Goal: Task Accomplishment & Management: Complete application form

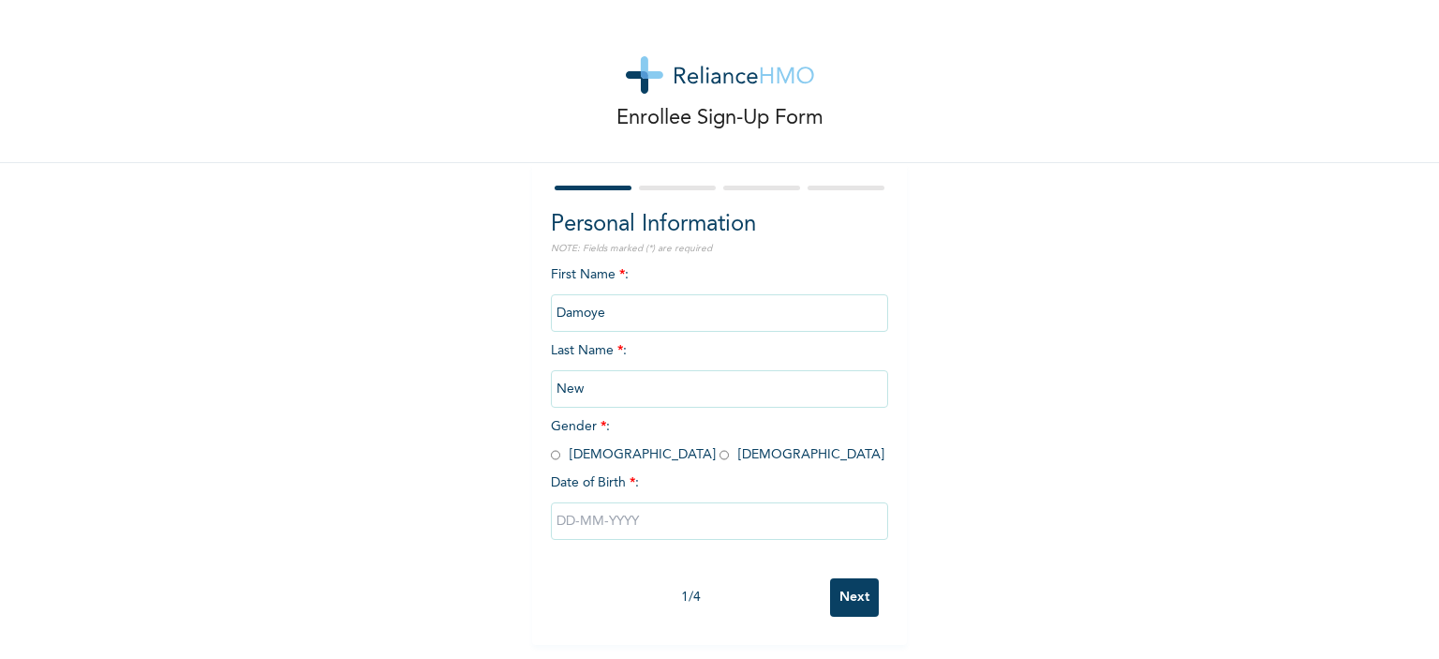
click at [618, 385] on input "New" at bounding box center [719, 388] width 337 height 37
click at [618, 381] on input "New" at bounding box center [719, 388] width 337 height 37
click at [670, 389] on input "New" at bounding box center [719, 388] width 337 height 37
click at [636, 304] on input "Damoye" at bounding box center [719, 312] width 337 height 37
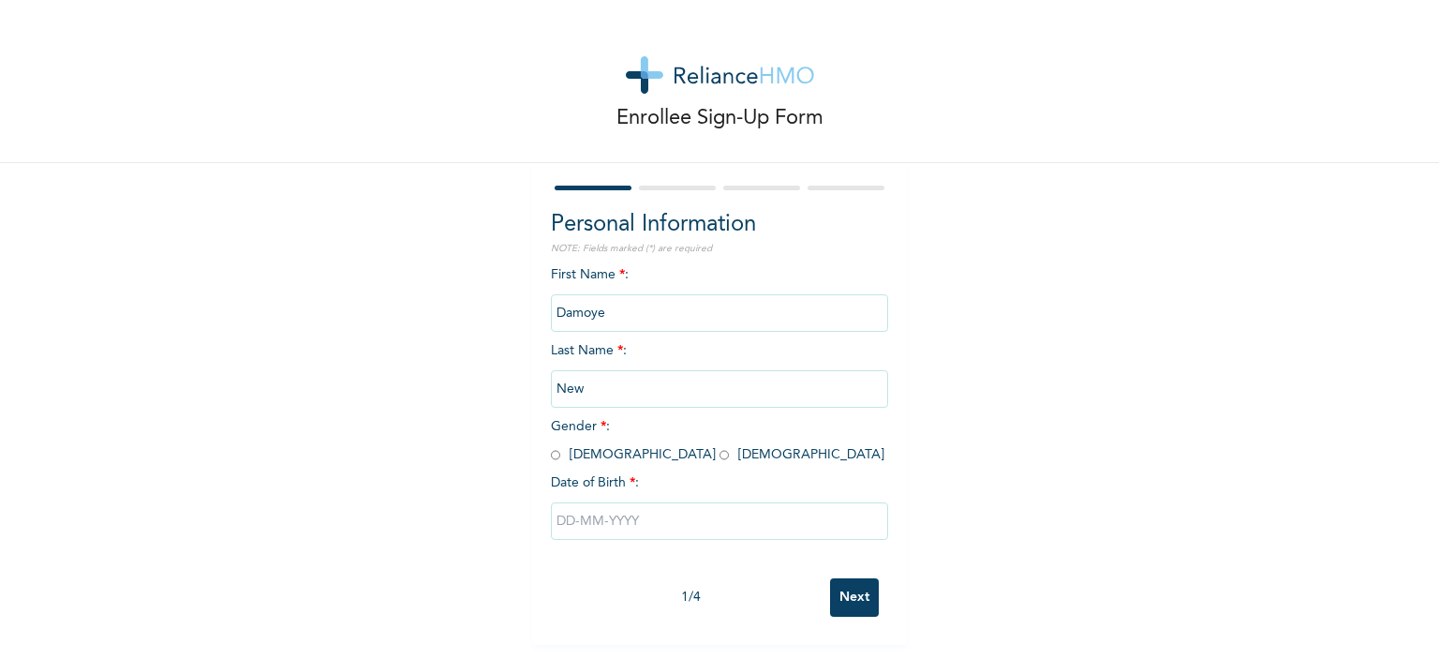
drag, startPoint x: 636, startPoint y: 304, endPoint x: 613, endPoint y: 311, distance: 24.3
click at [613, 311] on input "Damoye" at bounding box center [719, 312] width 337 height 37
click at [600, 400] on input "New" at bounding box center [719, 388] width 337 height 37
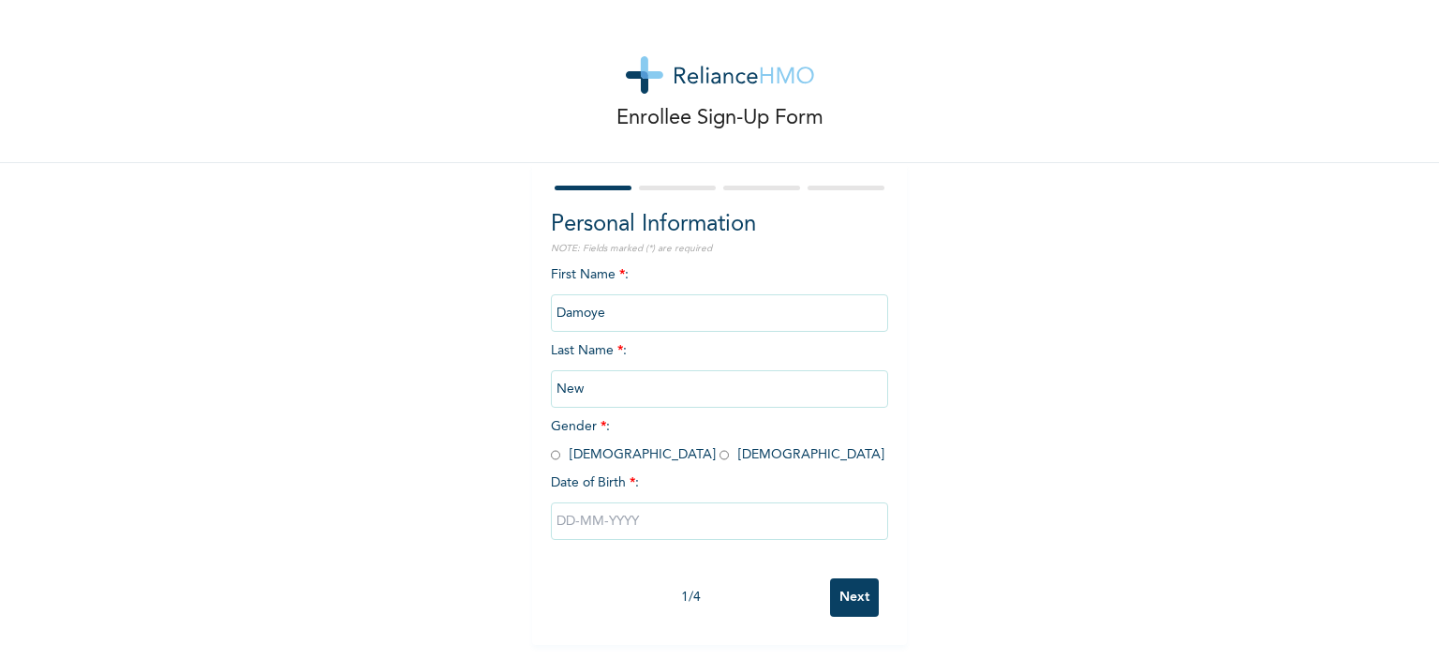
click at [600, 400] on input "New" at bounding box center [719, 388] width 337 height 37
click at [785, 466] on div "First Name * : Damoye Last Name * : New Gender * : Male Female Date of Birth * :" at bounding box center [719, 417] width 337 height 304
click at [704, 309] on input "Damoye" at bounding box center [719, 312] width 337 height 37
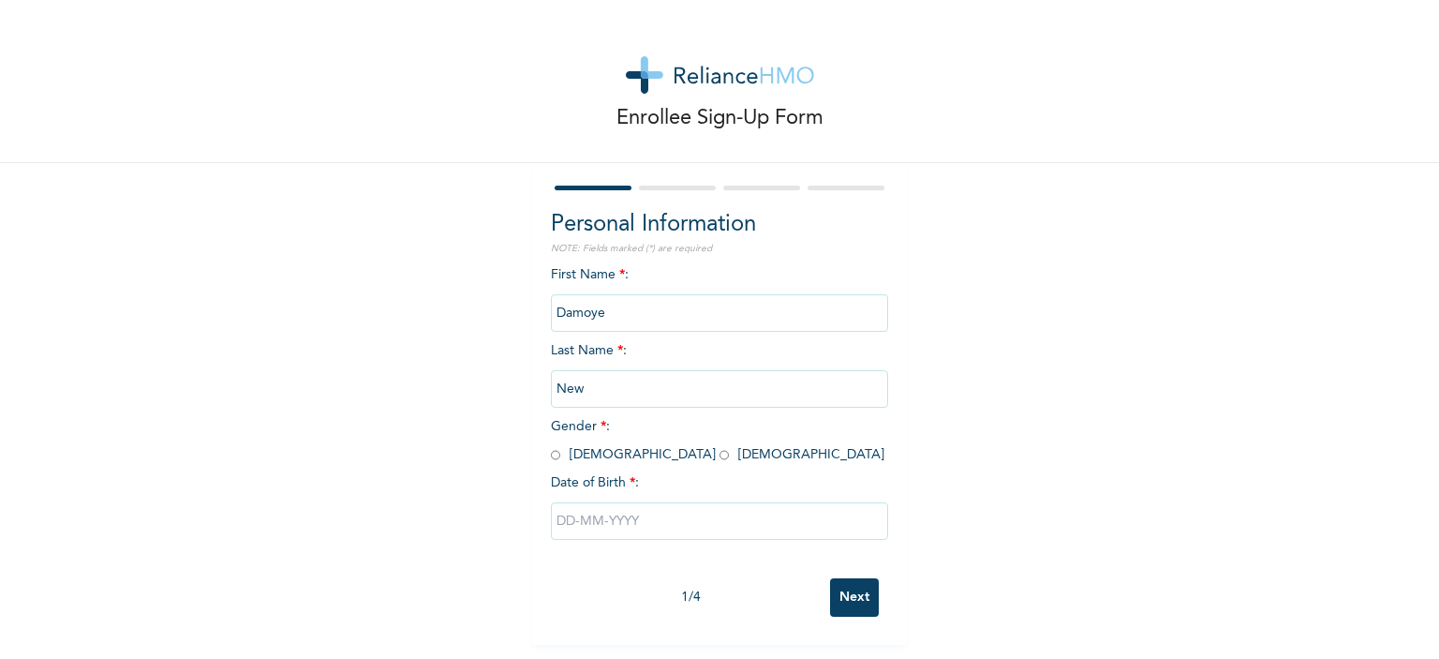
click at [704, 309] on input "Damoye" at bounding box center [719, 312] width 337 height 37
click at [896, 492] on div "Personal Information NOTE: Fields marked (*) are required First Name * : Damoye…" at bounding box center [719, 404] width 375 height 482
click at [673, 183] on div at bounding box center [719, 188] width 337 height 12
click at [842, 592] on input "Next" at bounding box center [854, 597] width 49 height 38
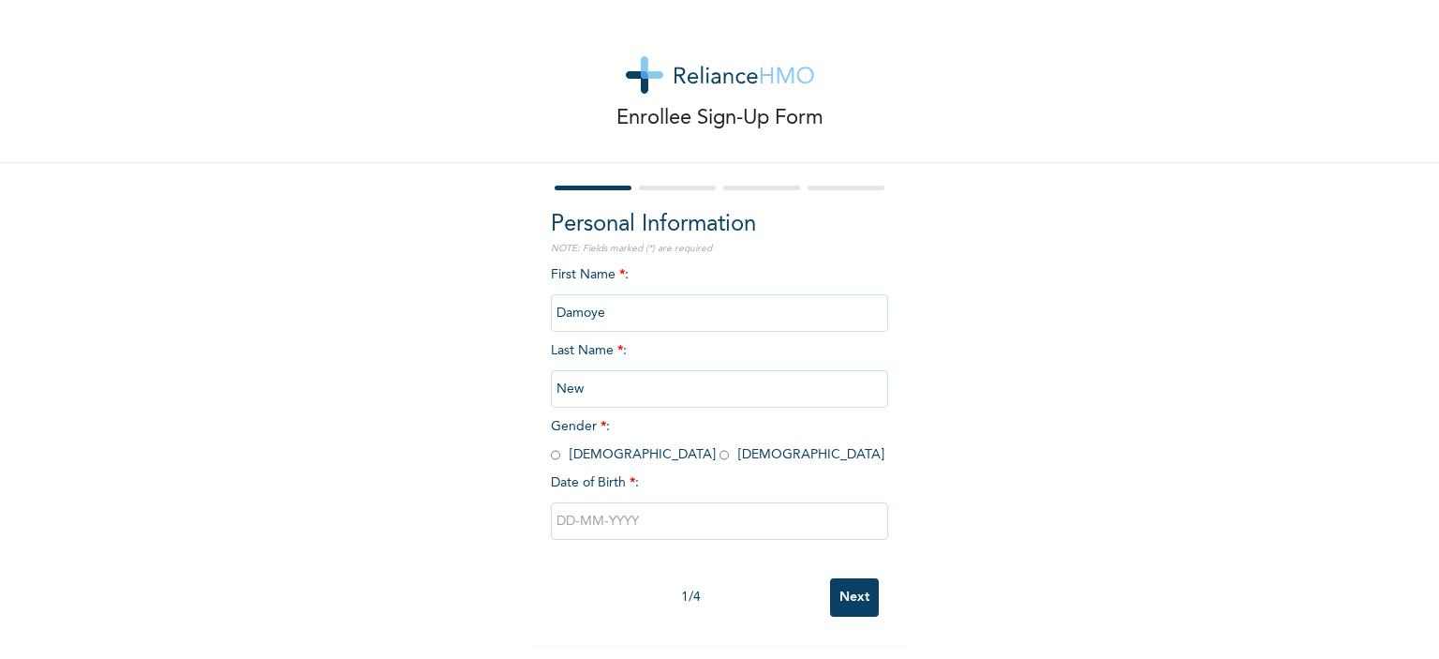
click at [551, 454] on input "radio" at bounding box center [555, 455] width 9 height 18
radio input "true"
click at [858, 604] on input "Next" at bounding box center [854, 597] width 49 height 38
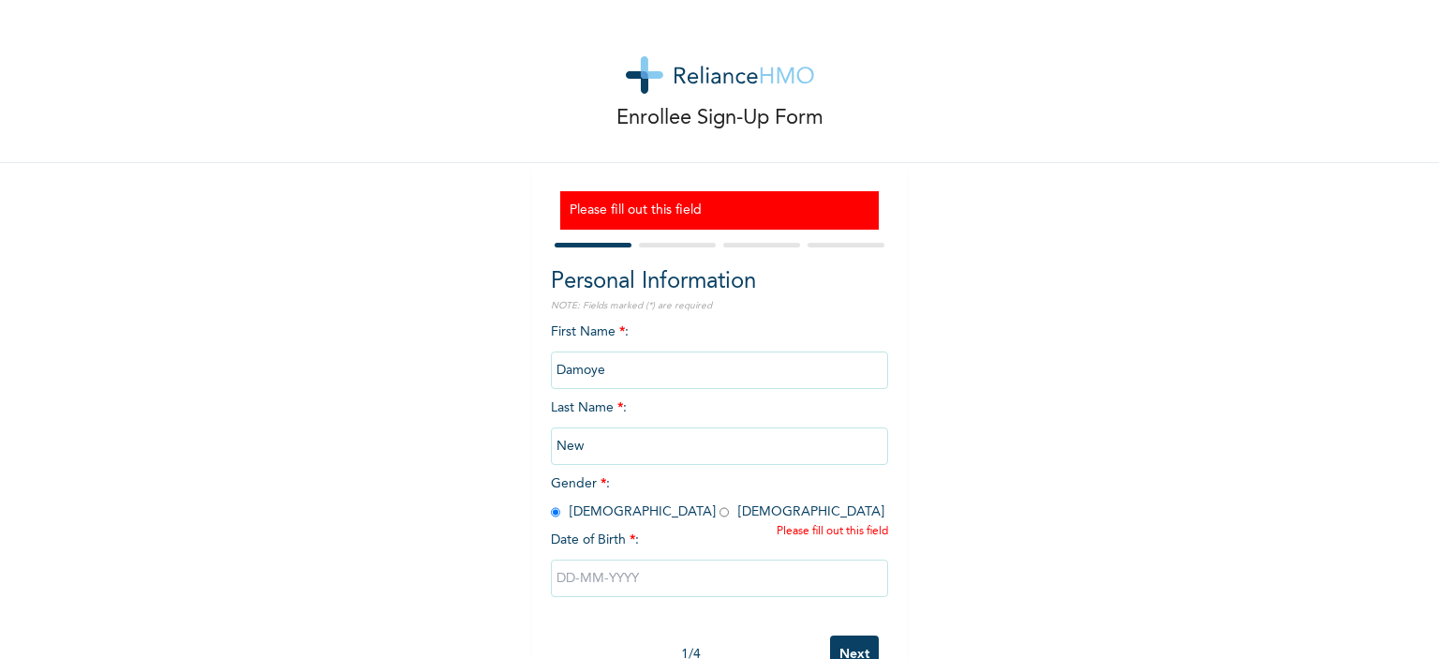
scroll to position [56, 0]
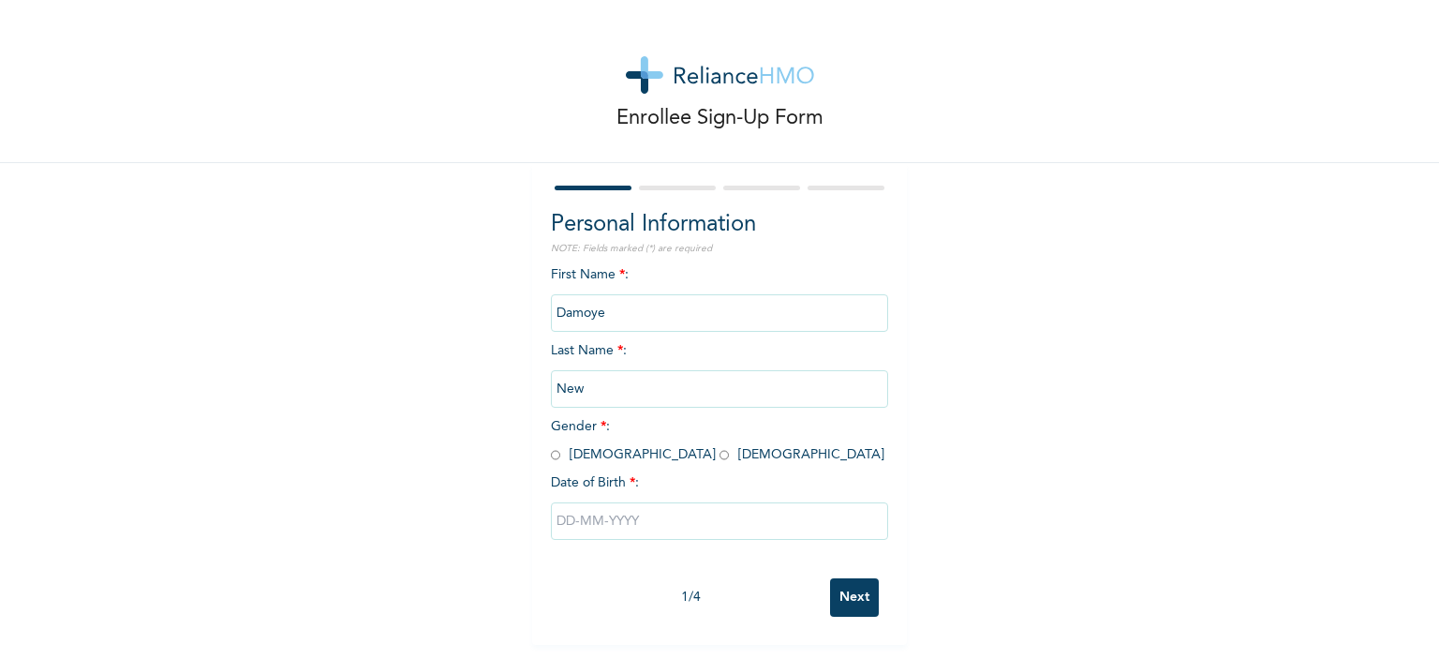
click at [600, 378] on input "New" at bounding box center [719, 388] width 337 height 37
click at [1078, 367] on div "Enrollee Sign-Up Form Personal Information NOTE: Fields marked (*) are required…" at bounding box center [719, 322] width 1439 height 645
click at [615, 309] on input "Damoye" at bounding box center [719, 312] width 337 height 37
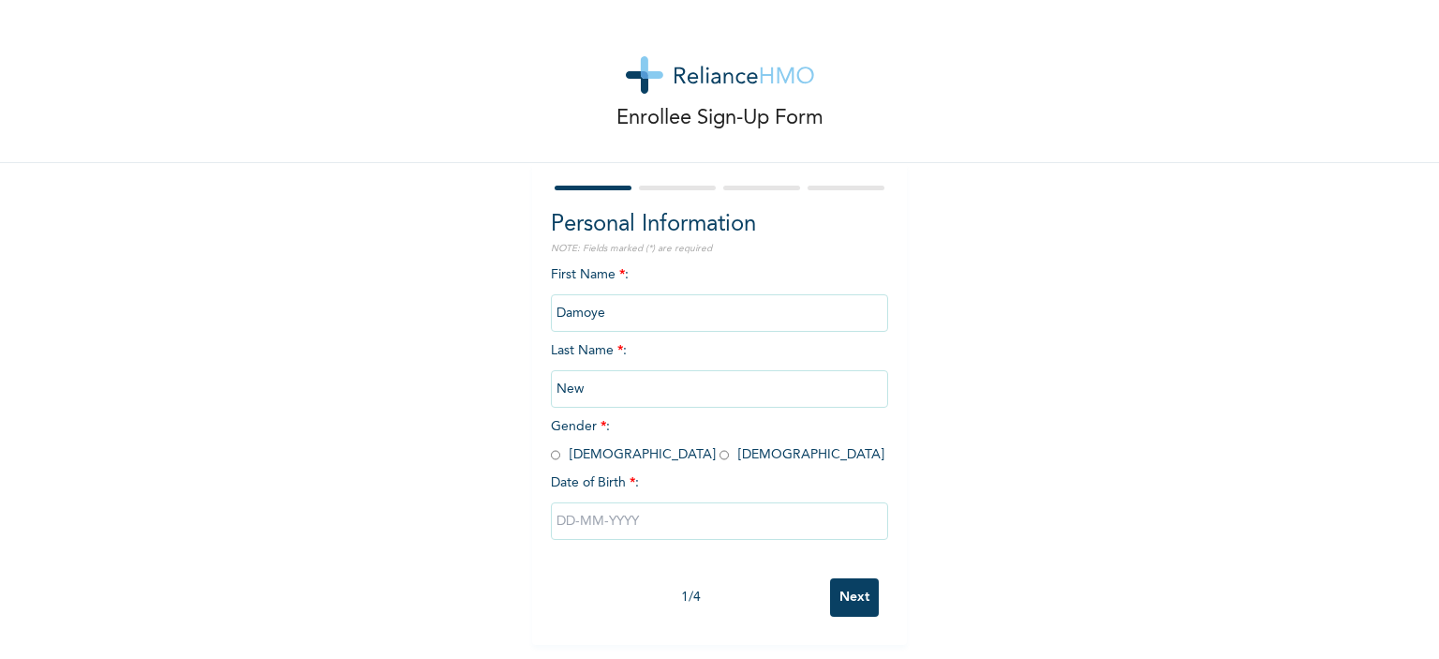
click at [612, 309] on input "Damoye" at bounding box center [719, 312] width 337 height 37
click at [551, 452] on input "radio" at bounding box center [555, 455] width 9 height 18
radio input "true"
click at [618, 526] on input "text" at bounding box center [719, 520] width 337 height 37
select select "9"
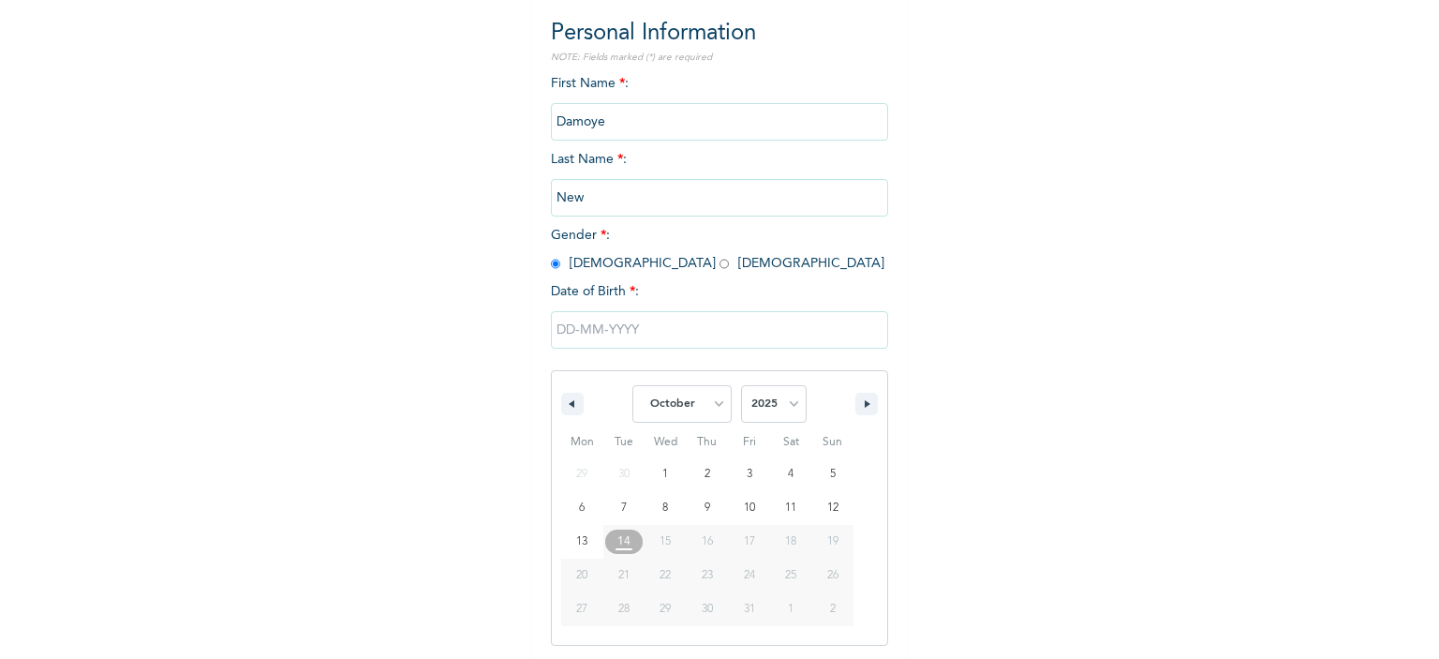
scroll to position [192, 0]
click at [769, 393] on select "2025 2024 2023 2022 2021 2020 2019 2018 2017 2016 2015 2014 2013 2012 2011 2010…" at bounding box center [774, 402] width 66 height 37
select select "2003"
click at [741, 384] on select "2025 2024 2023 2022 2021 2020 2019 2018 2017 2016 2015 2014 2013 2012 2011 2010…" at bounding box center [774, 402] width 66 height 37
click at [711, 394] on select "January February March April May June July August September October November De…" at bounding box center [681, 402] width 99 height 37
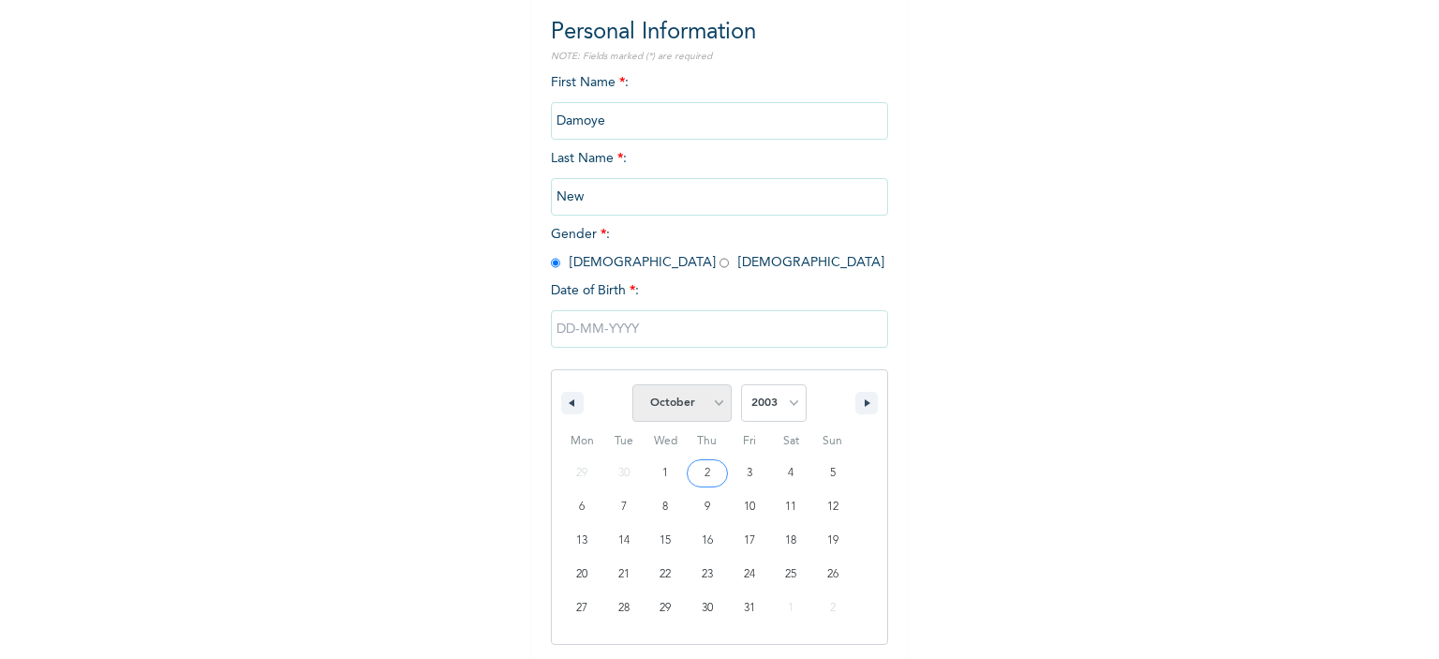
select select "8"
click at [632, 384] on select "January February March April May June July August September October November De…" at bounding box center [681, 402] width 99 height 37
type input "[DATE]"
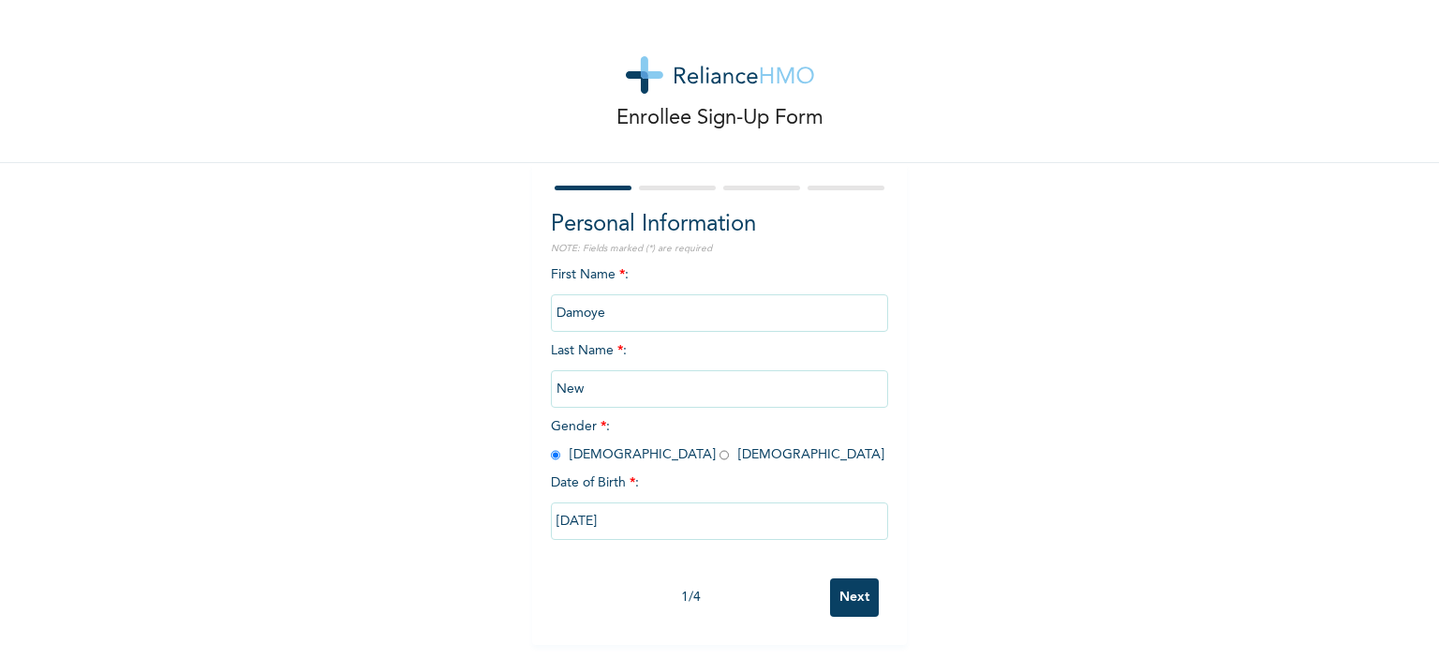
scroll to position [0, 0]
click at [729, 383] on input "New" at bounding box center [719, 388] width 337 height 37
click at [551, 361] on div at bounding box center [551, 361] width 0 height 0
click at [551, 453] on input "radio" at bounding box center [555, 455] width 9 height 18
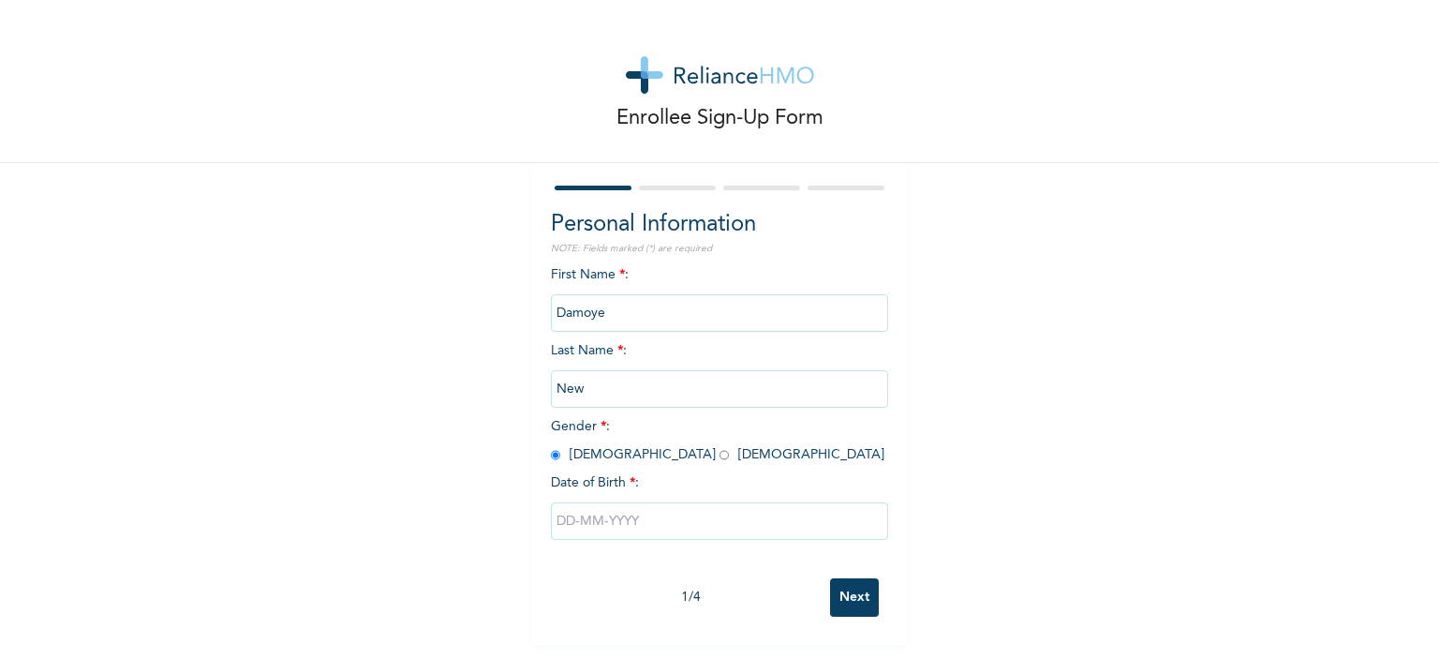
radio input "true"
click at [612, 393] on input "New" at bounding box center [719, 388] width 337 height 37
drag, startPoint x: 612, startPoint y: 393, endPoint x: 363, endPoint y: 392, distance: 248.3
click at [363, 392] on div "Enrollee Sign-Up Form Personal Information NOTE: Fields marked (*) are required…" at bounding box center [719, 322] width 1439 height 645
click at [600, 393] on input "New" at bounding box center [719, 388] width 337 height 37
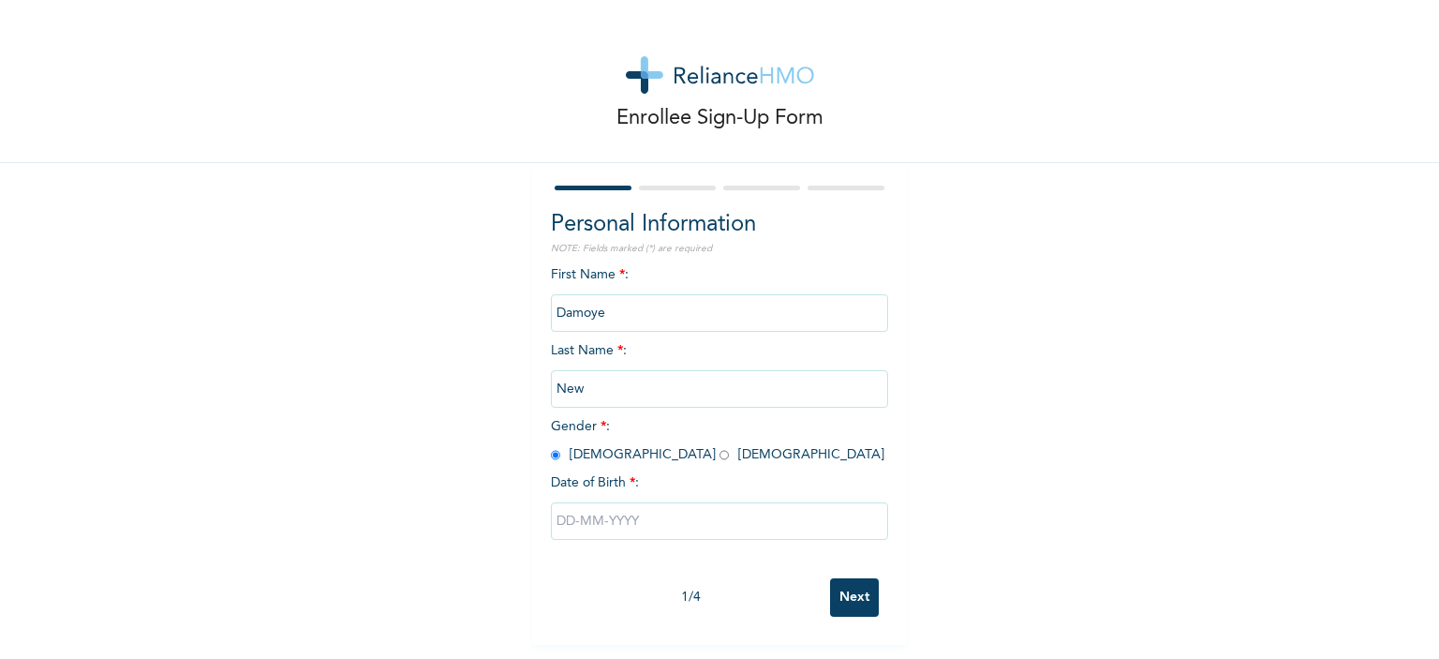
click at [658, 304] on input "Damoye" at bounding box center [719, 312] width 337 height 37
click at [632, 519] on input "text" at bounding box center [719, 520] width 337 height 37
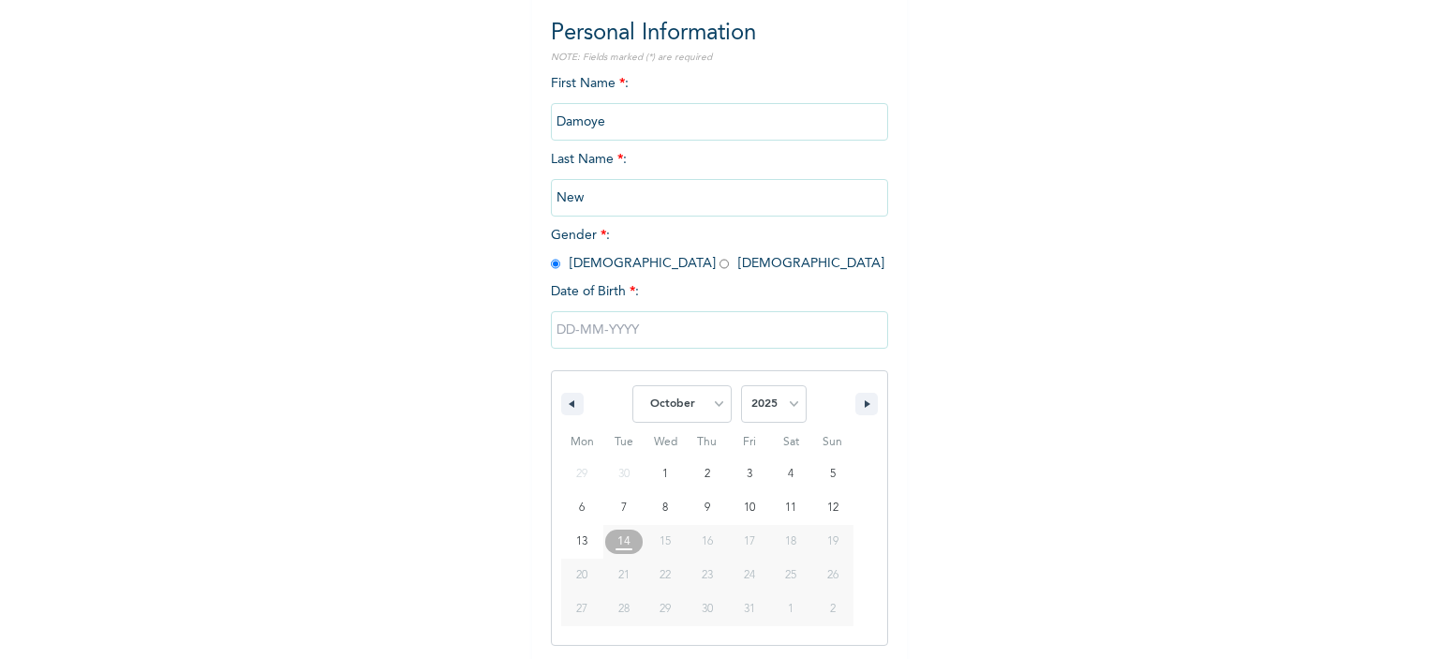
scroll to position [192, 0]
click at [697, 400] on select "January February March April May June July August September October November De…" at bounding box center [681, 402] width 99 height 37
select select "8"
click at [632, 384] on select "January February March April May June July August September October November De…" at bounding box center [681, 402] width 99 height 37
click at [749, 395] on select "2025 2024 2023 2022 2021 2020 2019 2018 2017 2016 2015 2014 2013 2012 2011 2010…" at bounding box center [774, 402] width 66 height 37
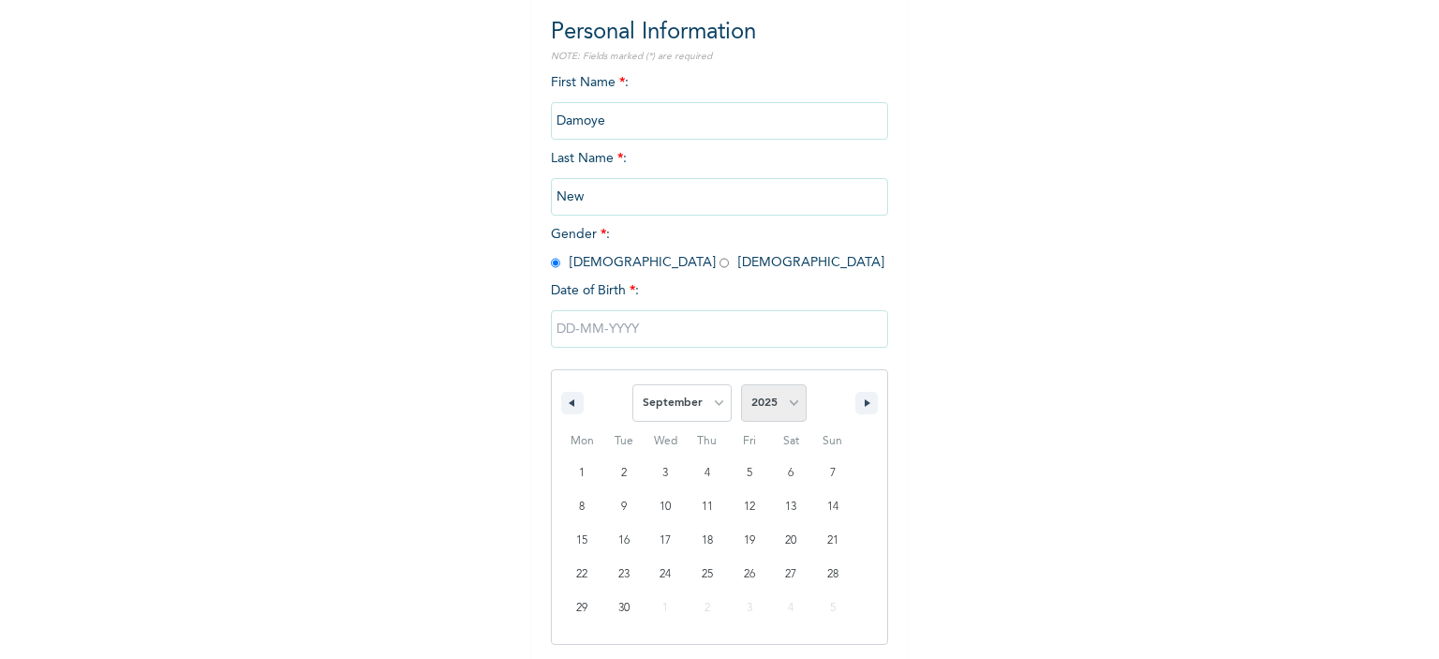
select select "2003"
click at [741, 384] on select "2025 2024 2023 2022 2021 2020 2019 2018 2017 2016 2015 2014 2013 2012 2011 2010…" at bounding box center [774, 402] width 66 height 37
type input "[DATE]"
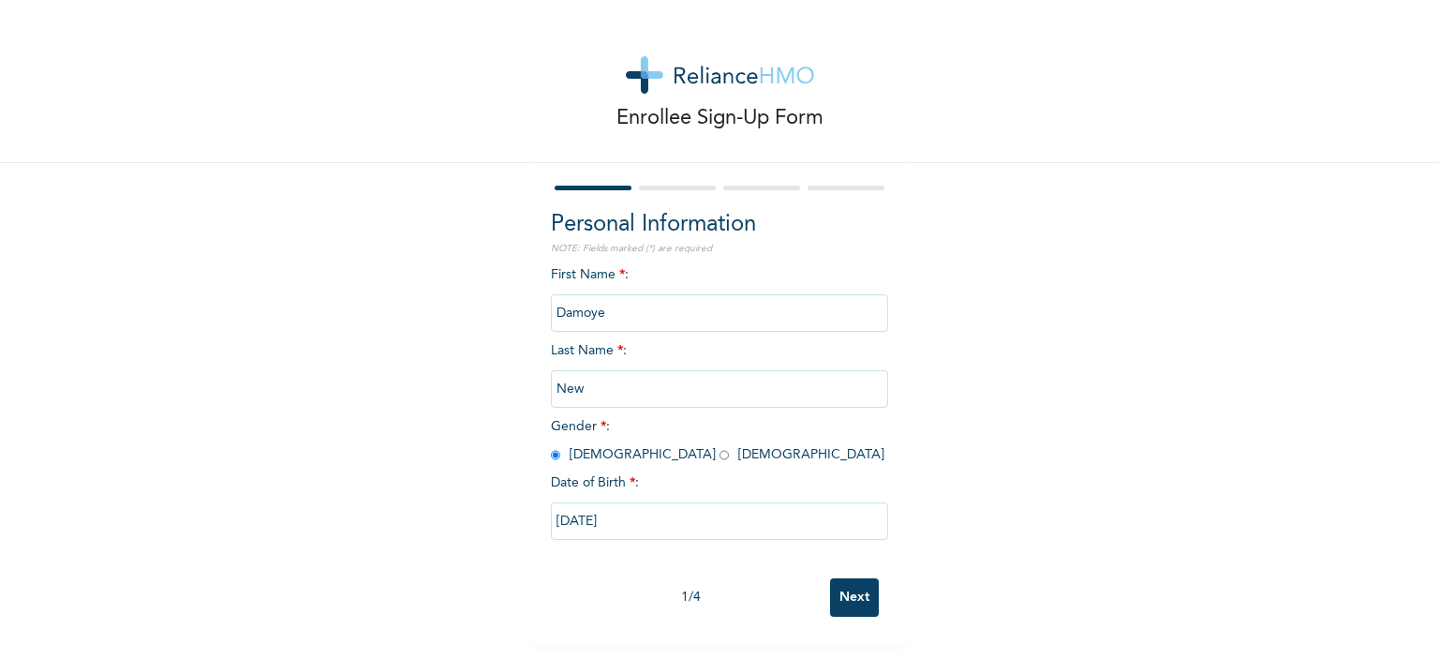
click at [887, 441] on div "Personal Information NOTE: Fields marked (*) are required First Name * : Damoye…" at bounding box center [719, 404] width 375 height 482
click at [845, 594] on input "Next" at bounding box center [854, 597] width 49 height 38
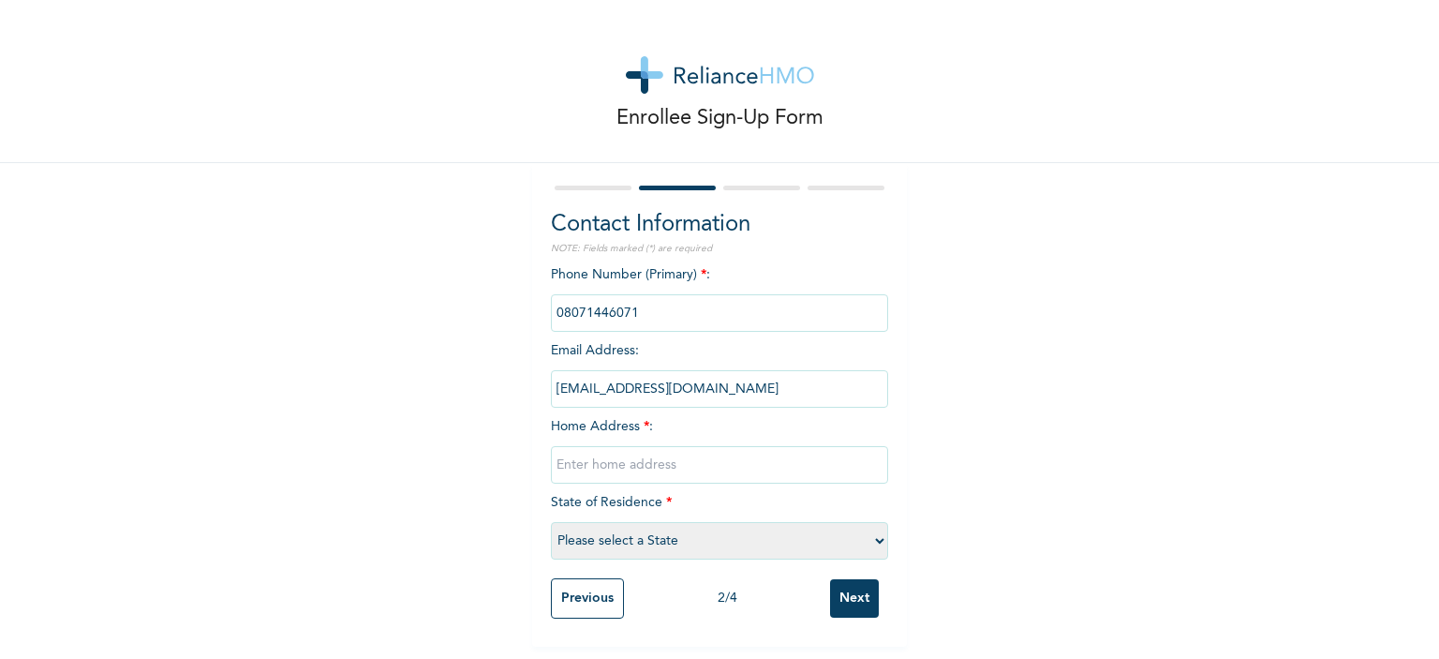
click at [577, 606] on input "Previous" at bounding box center [587, 598] width 73 height 40
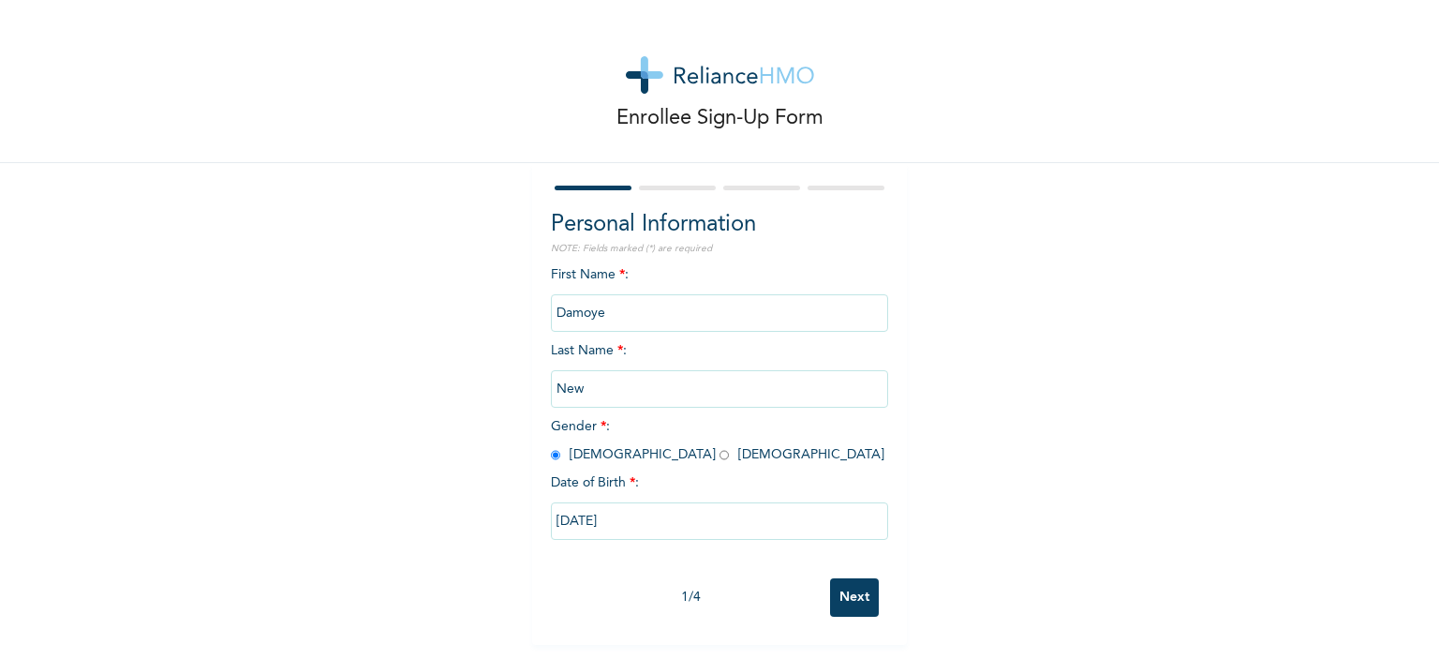
click at [855, 587] on input "Next" at bounding box center [854, 597] width 49 height 38
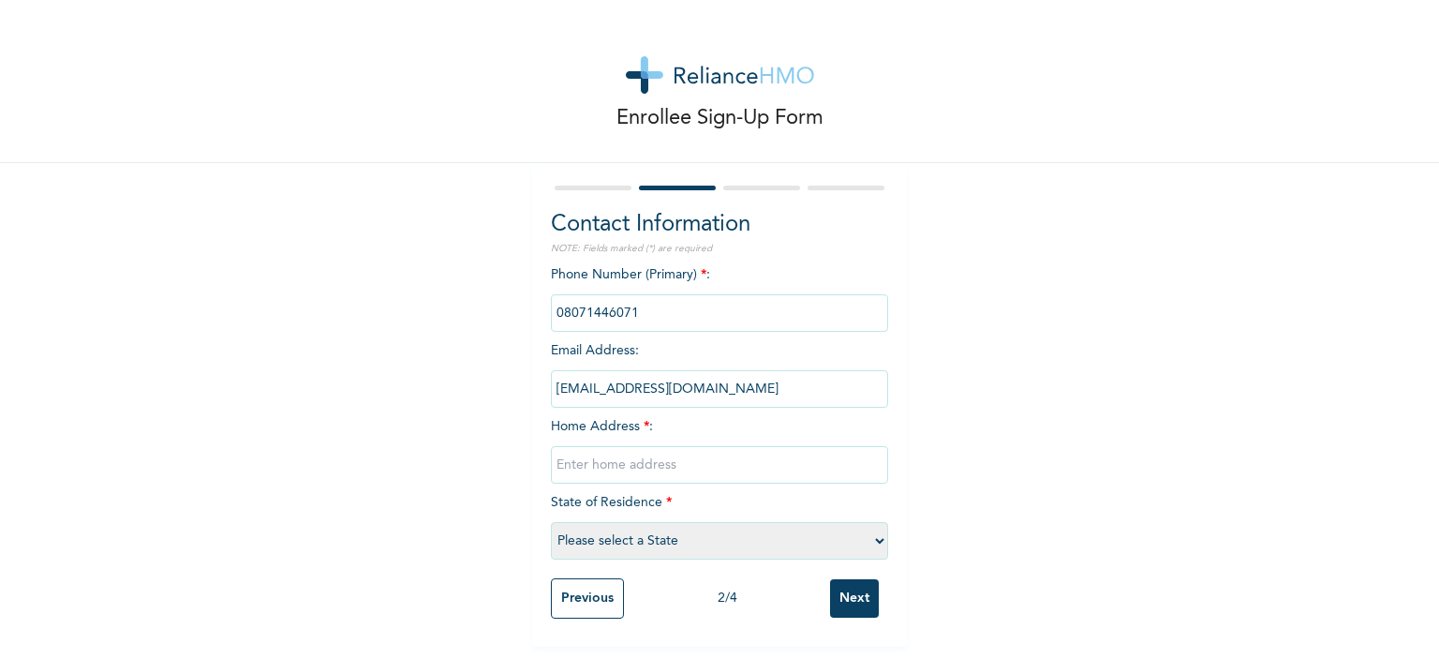
click at [673, 310] on input "phone" at bounding box center [719, 312] width 337 height 37
click at [764, 393] on input "[EMAIL_ADDRESS][DOMAIN_NAME]" at bounding box center [719, 388] width 337 height 37
click at [703, 470] on input "text" at bounding box center [719, 464] width 337 height 37
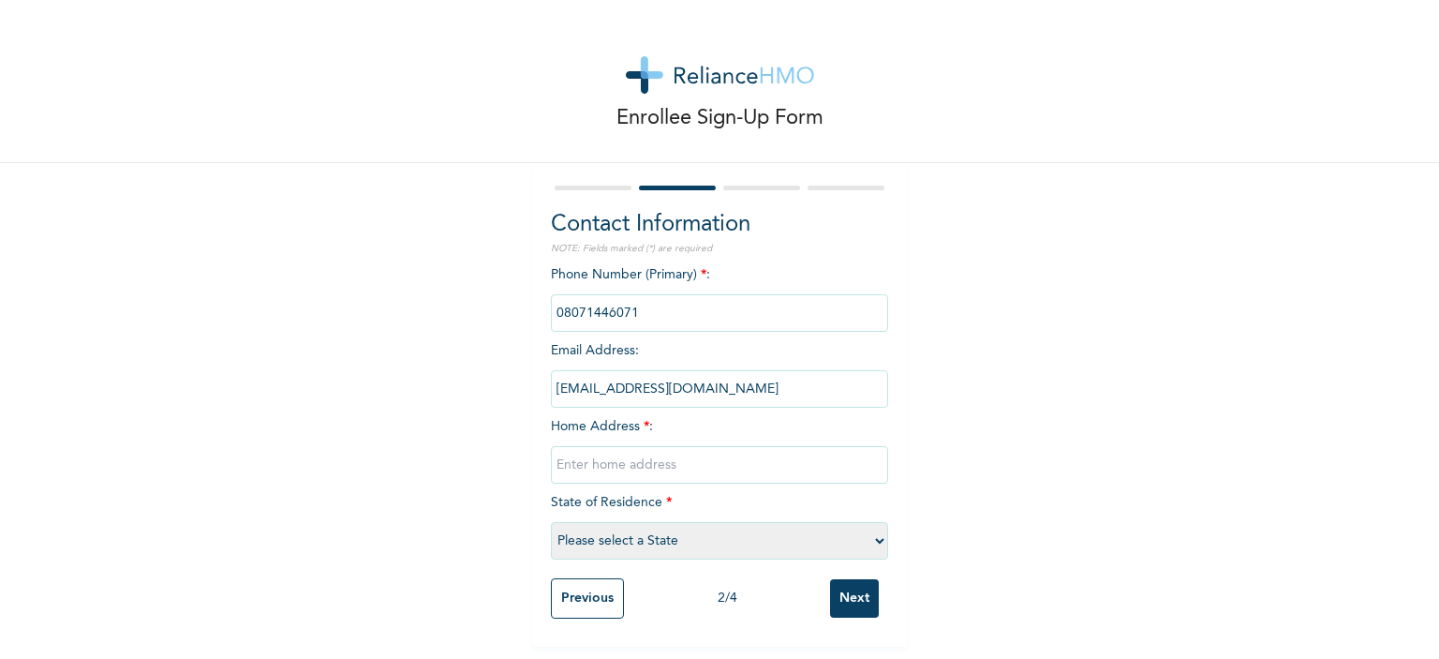
type input "[STREET_ADDRESS]"
select select "25"
click at [811, 547] on select "Please select a State [PERSON_NAME] (FCT) [PERSON_NAME] Ibom [GEOGRAPHIC_DATA] …" at bounding box center [719, 540] width 337 height 37
click at [551, 522] on select "Please select a State [PERSON_NAME] (FCT) [PERSON_NAME] Ibom [GEOGRAPHIC_DATA] …" at bounding box center [719, 540] width 337 height 37
click at [862, 602] on input "Next" at bounding box center [854, 598] width 49 height 38
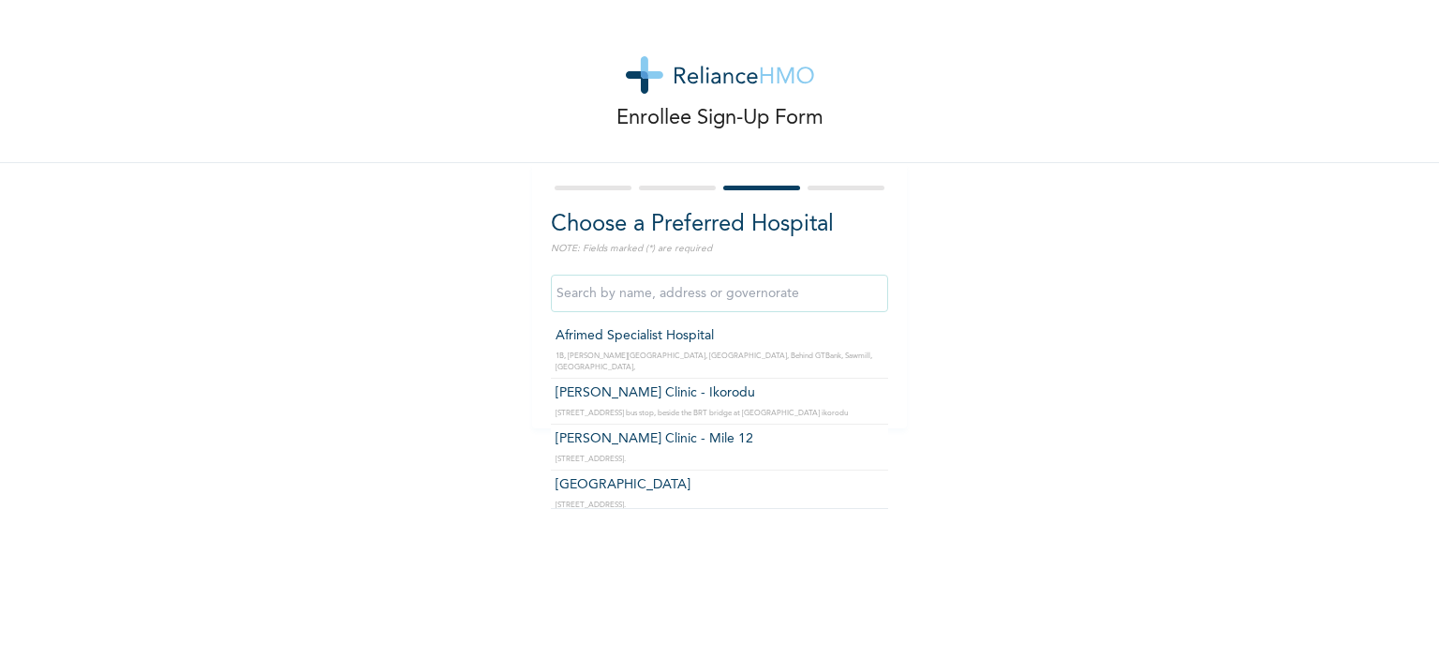
click at [768, 291] on input "text" at bounding box center [719, 292] width 337 height 37
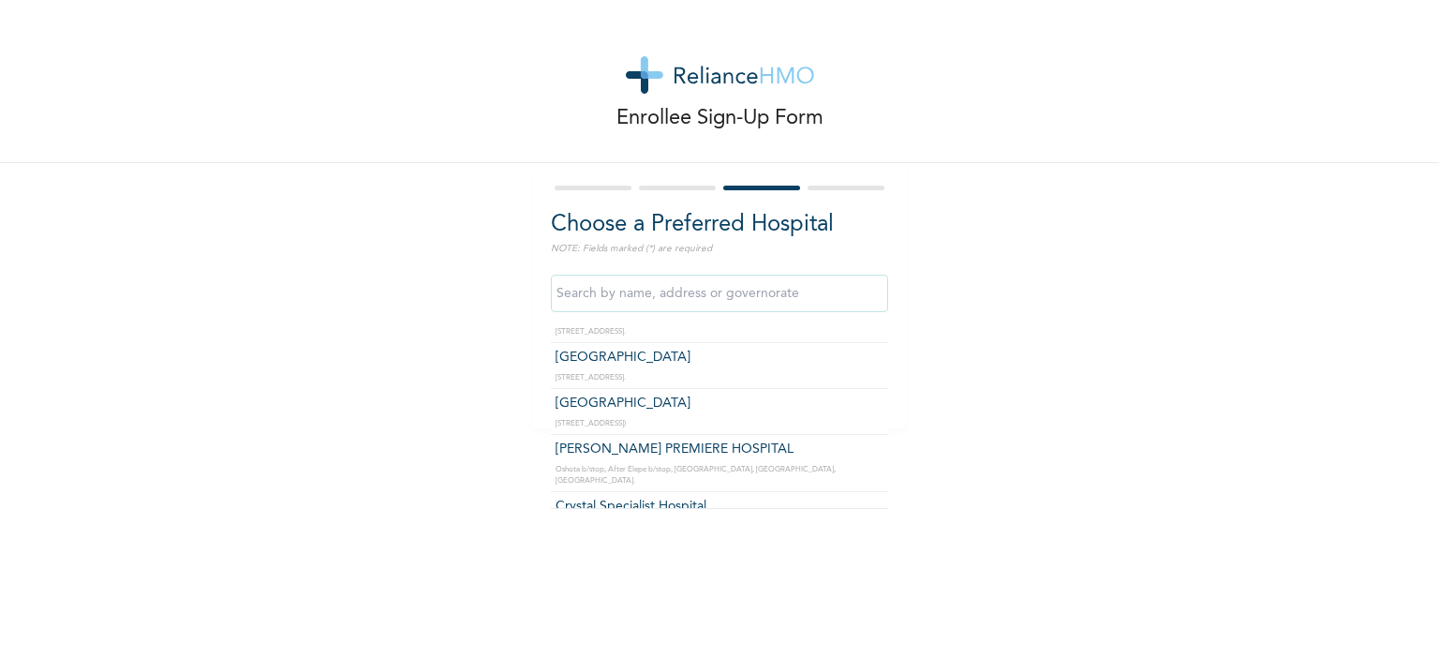
scroll to position [150, 0]
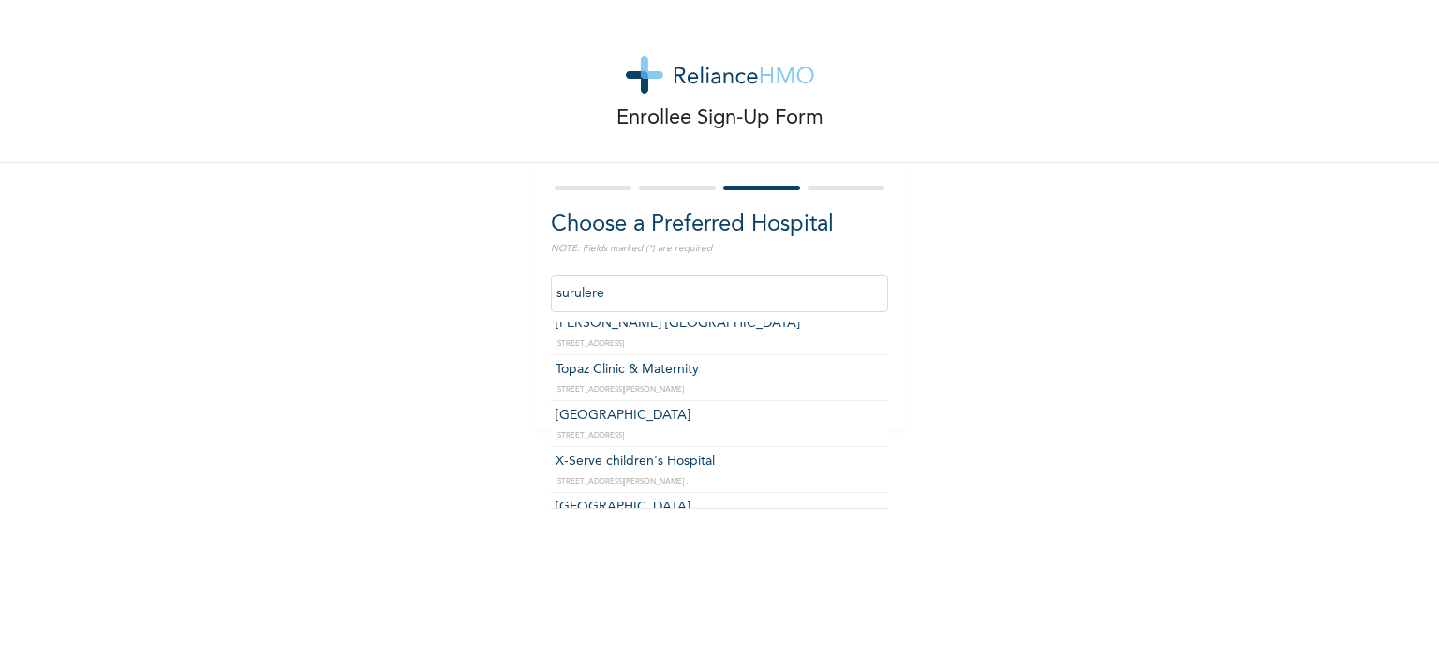
drag, startPoint x: 667, startPoint y: 303, endPoint x: 501, endPoint y: 293, distance: 166.1
click at [501, 293] on div "Enrollee Sign-Up Form Choose a Preferred Hospital NOTE: Fields marked (*) are r…" at bounding box center [719, 214] width 1439 height 428
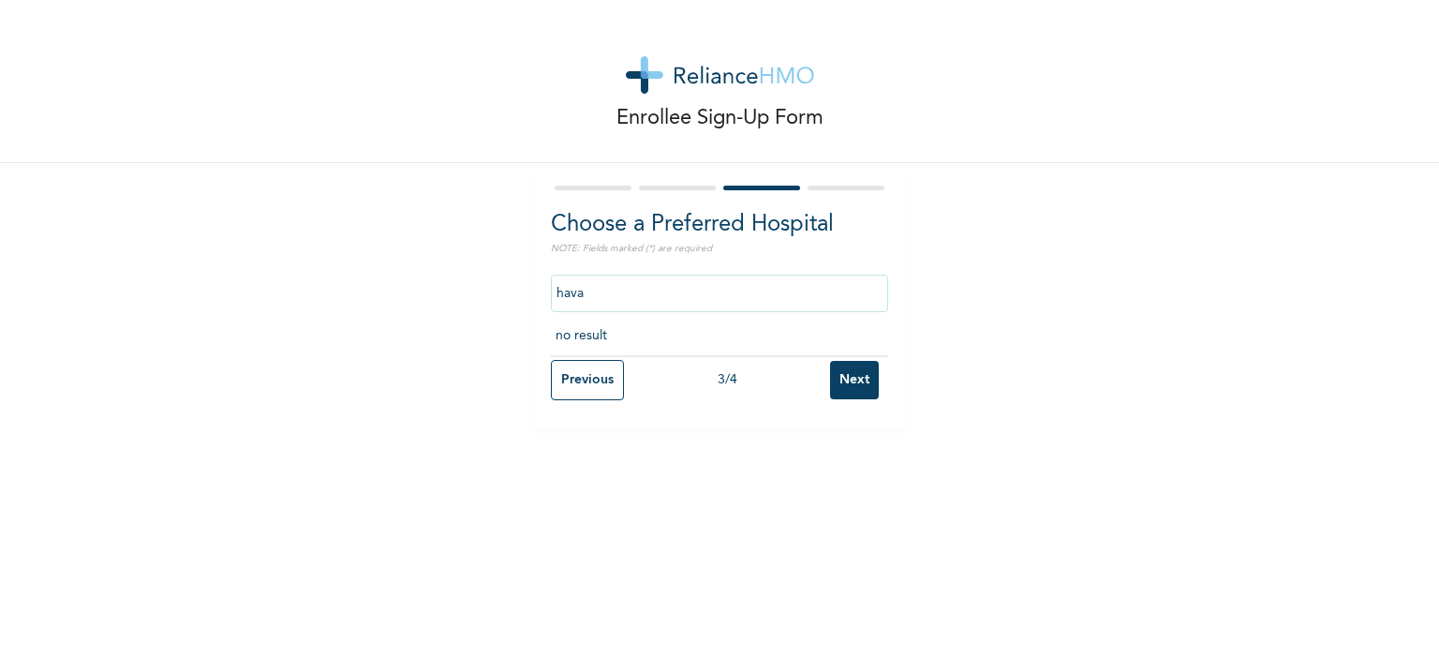
scroll to position [0, 0]
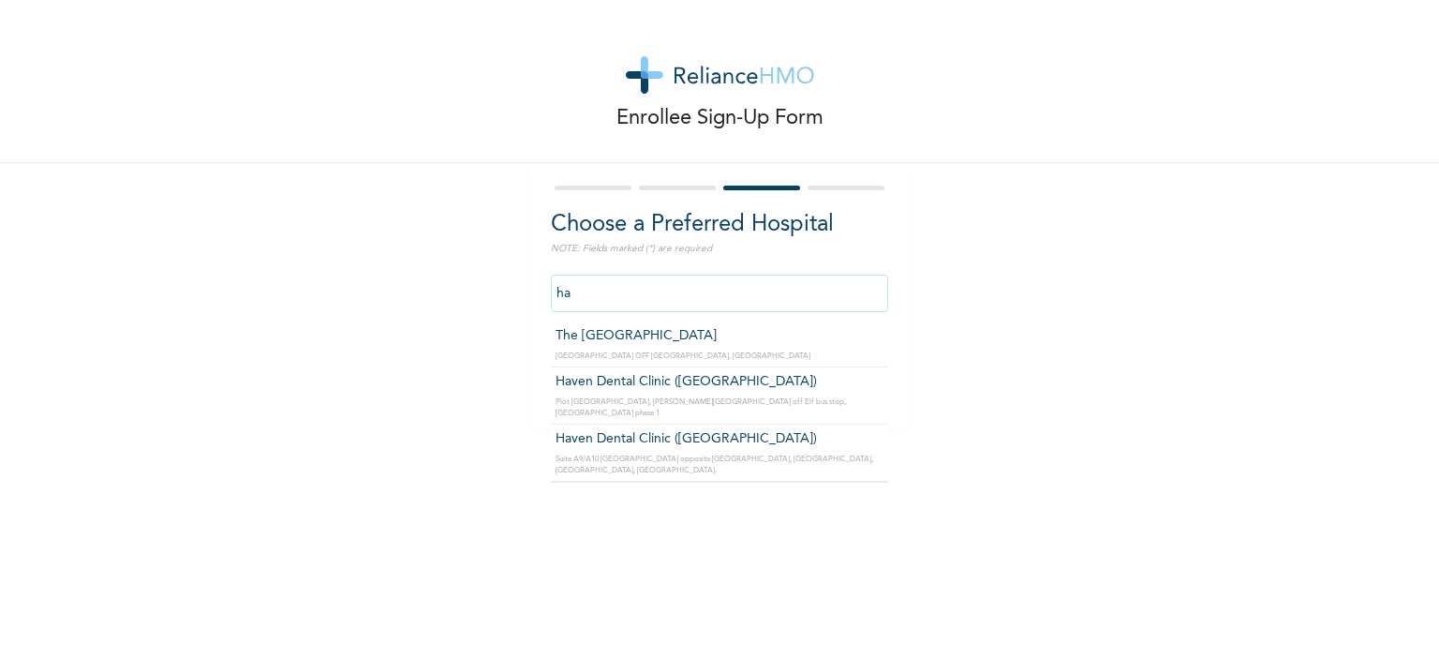
type input "h"
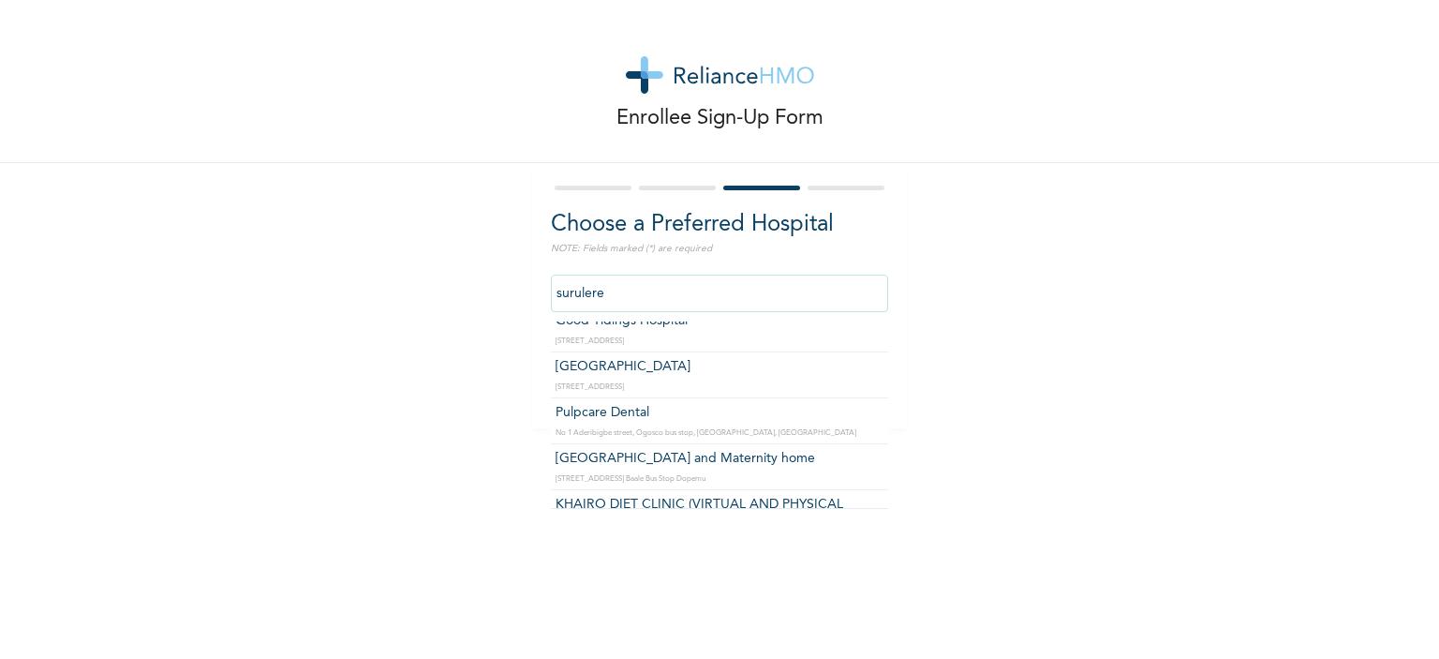
scroll to position [416, 0]
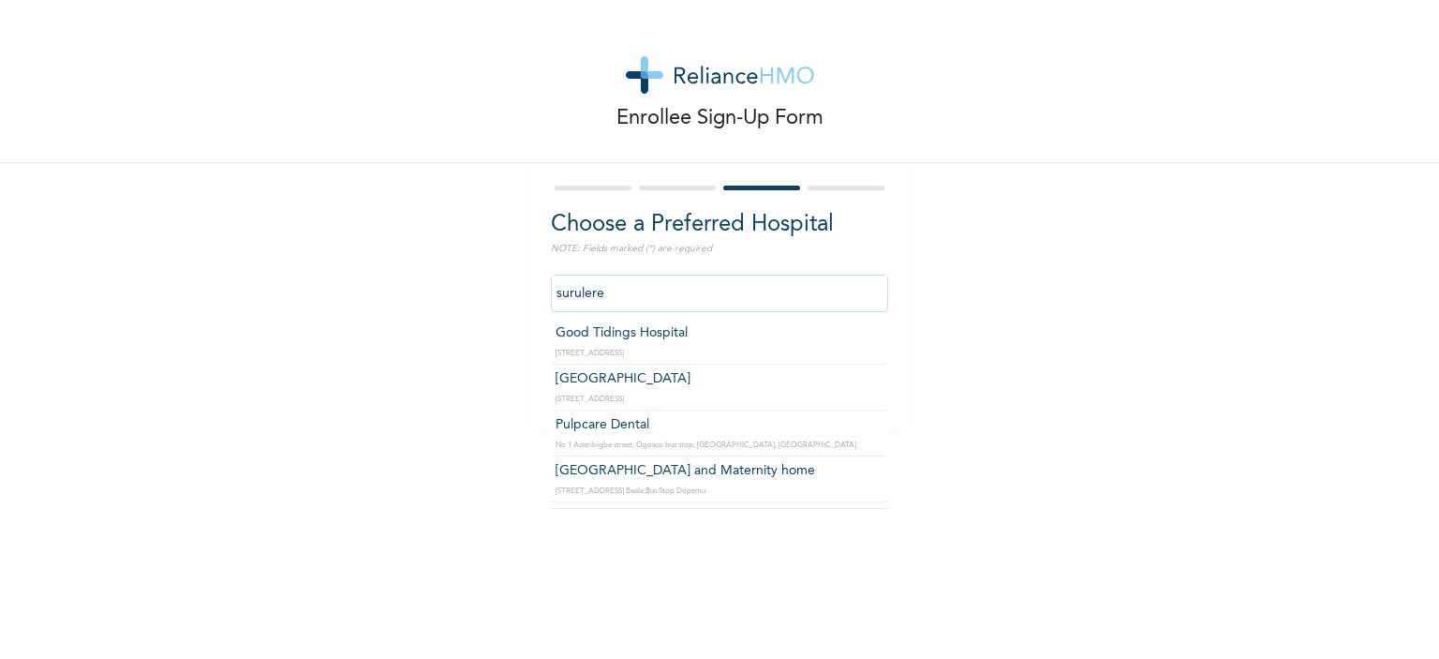
type input "[GEOGRAPHIC_DATA]"
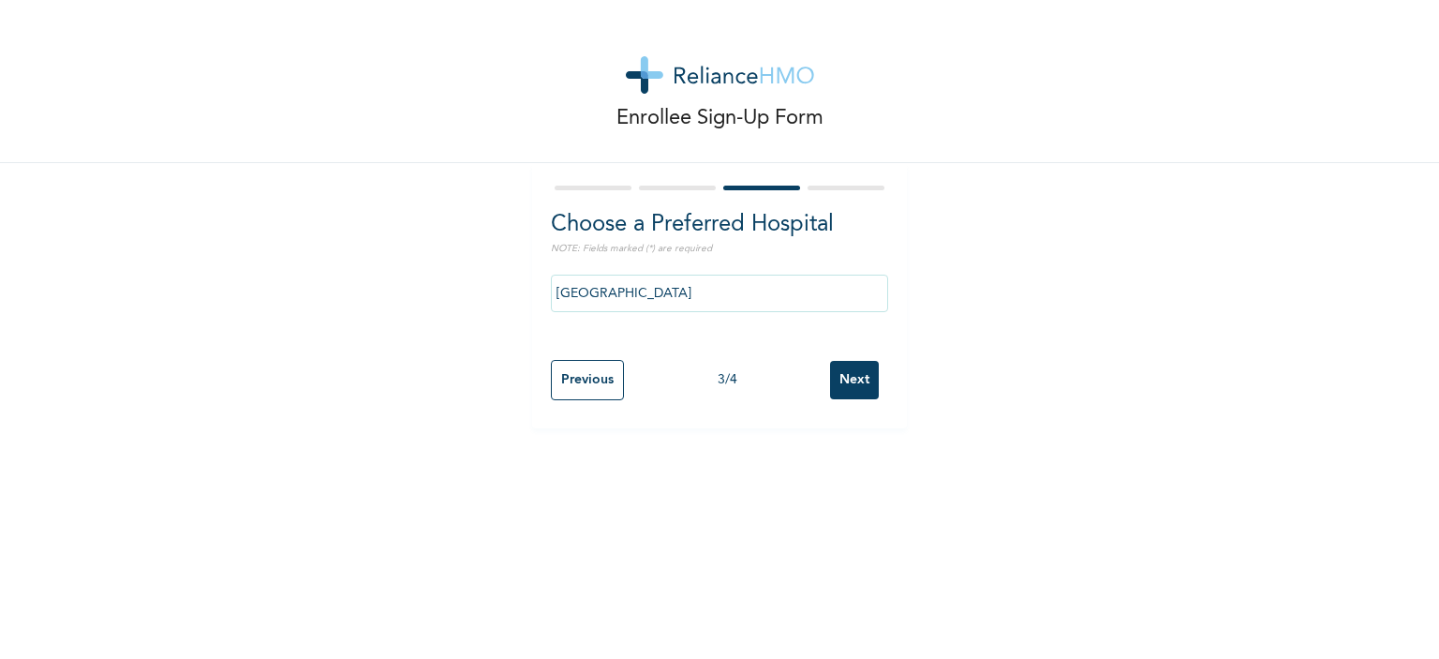
click at [850, 374] on input "Next" at bounding box center [854, 380] width 49 height 38
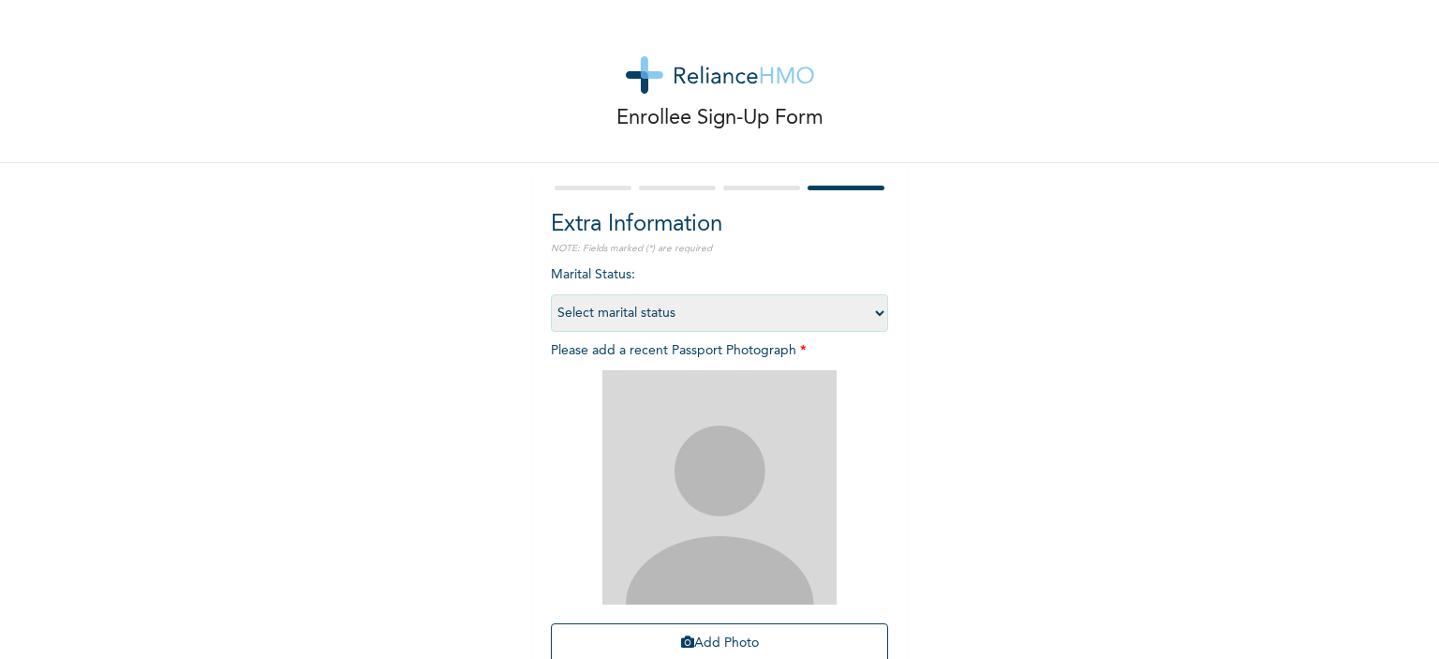
click at [838, 311] on select "Select marital status [DEMOGRAPHIC_DATA] Married [DEMOGRAPHIC_DATA] Widow/[DEMO…" at bounding box center [719, 312] width 337 height 37
select select "1"
click at [551, 294] on select "Select marital status [DEMOGRAPHIC_DATA] Married [DEMOGRAPHIC_DATA] Widow/[DEMO…" at bounding box center [719, 312] width 337 height 37
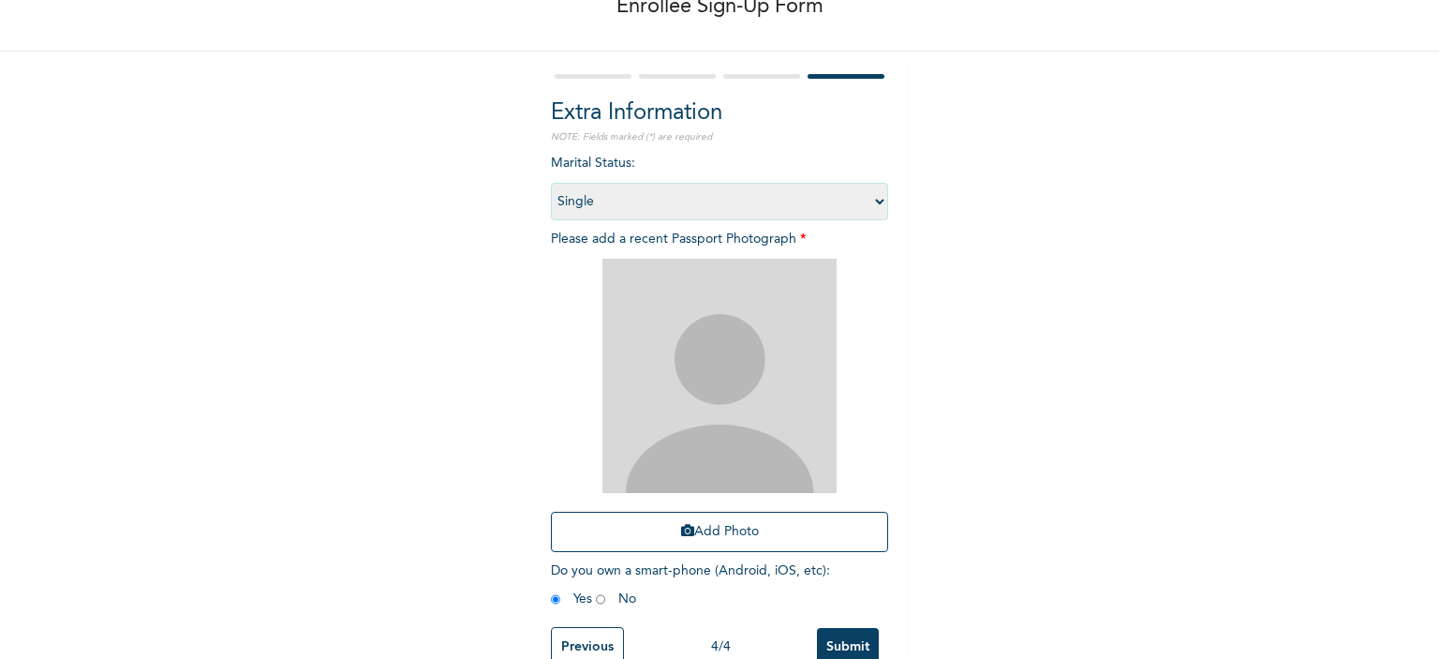
scroll to position [161, 0]
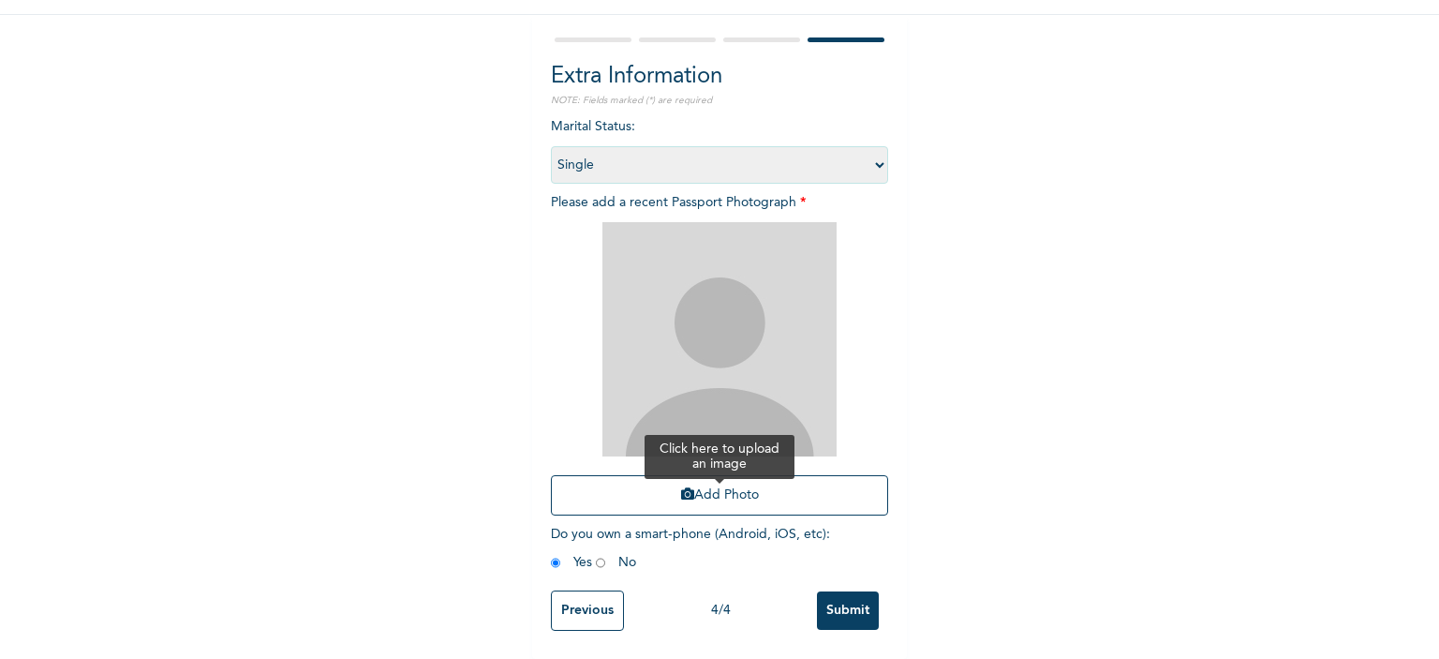
click at [723, 475] on button "Add Photo" at bounding box center [719, 495] width 337 height 40
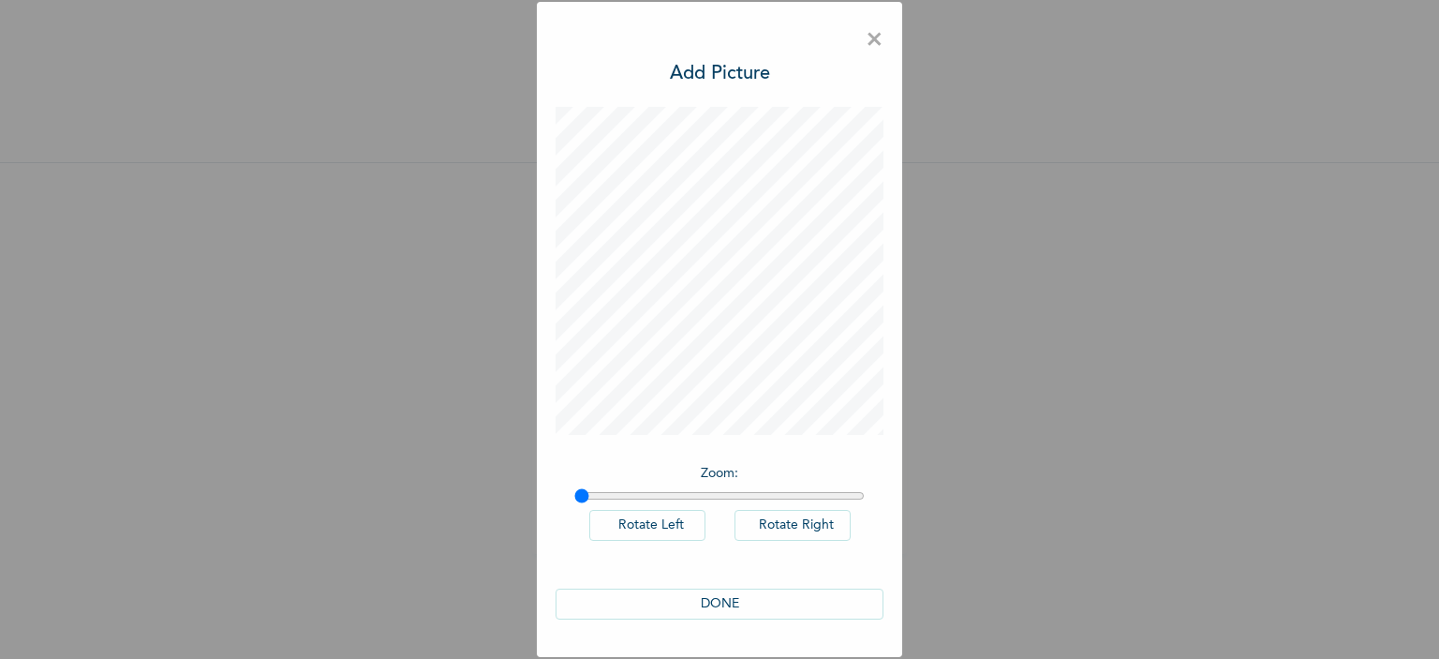
click at [786, 605] on button "DONE" at bounding box center [720, 603] width 328 height 31
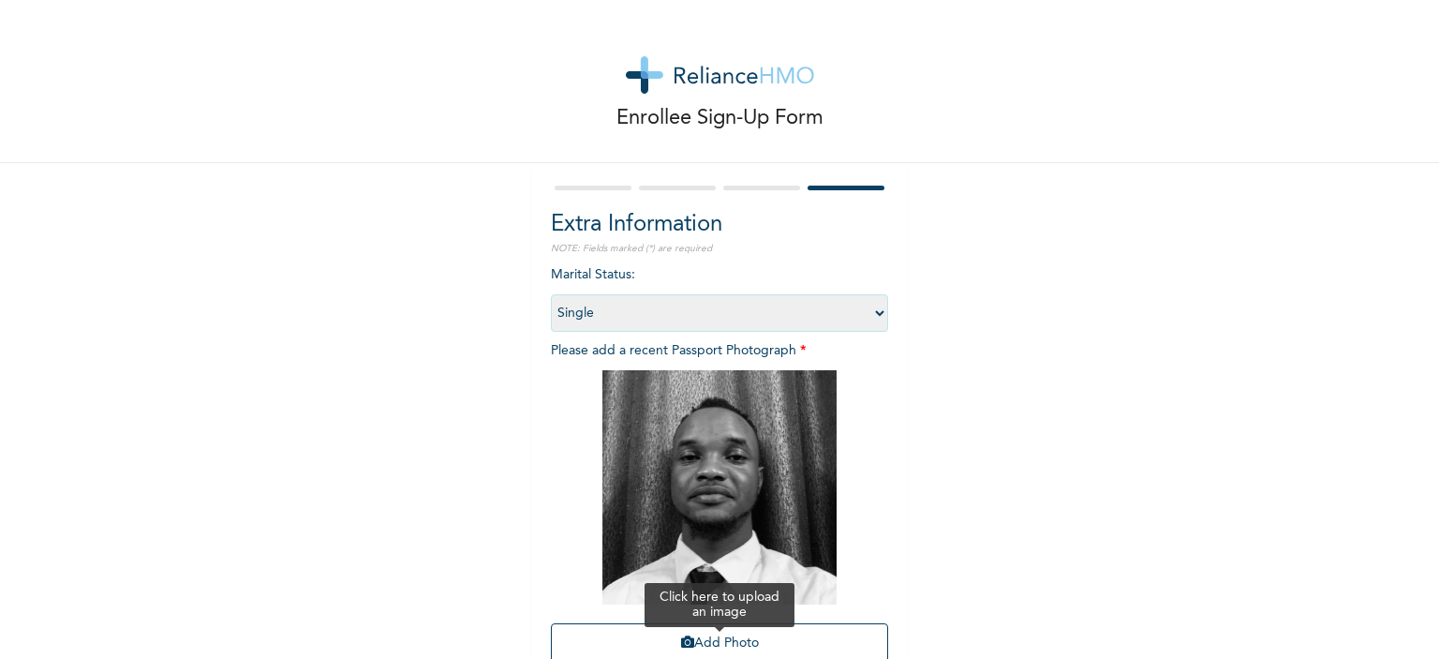
click at [786, 635] on button "Add Photo" at bounding box center [719, 643] width 337 height 40
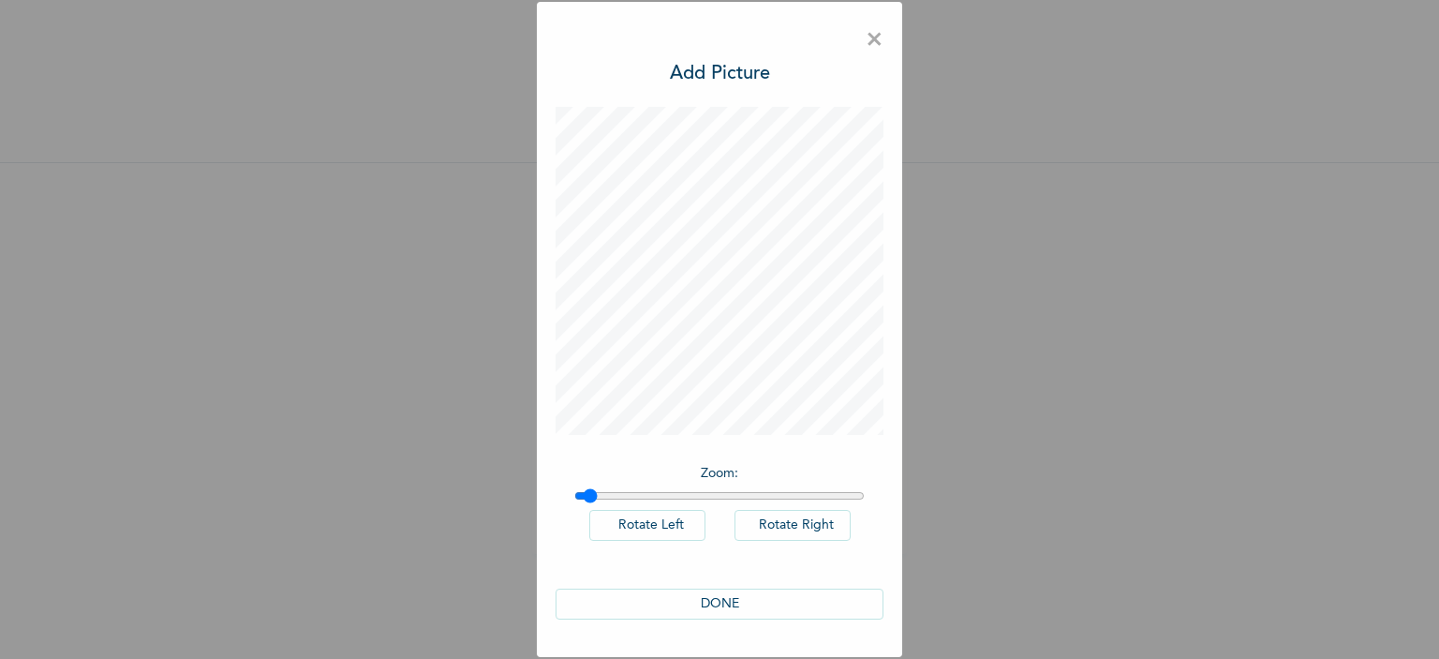
type input "1"
drag, startPoint x: 582, startPoint y: 492, endPoint x: 532, endPoint y: 482, distance: 50.7
click at [574, 488] on input "range" at bounding box center [719, 495] width 290 height 15
click at [772, 588] on button "DONE" at bounding box center [720, 603] width 328 height 31
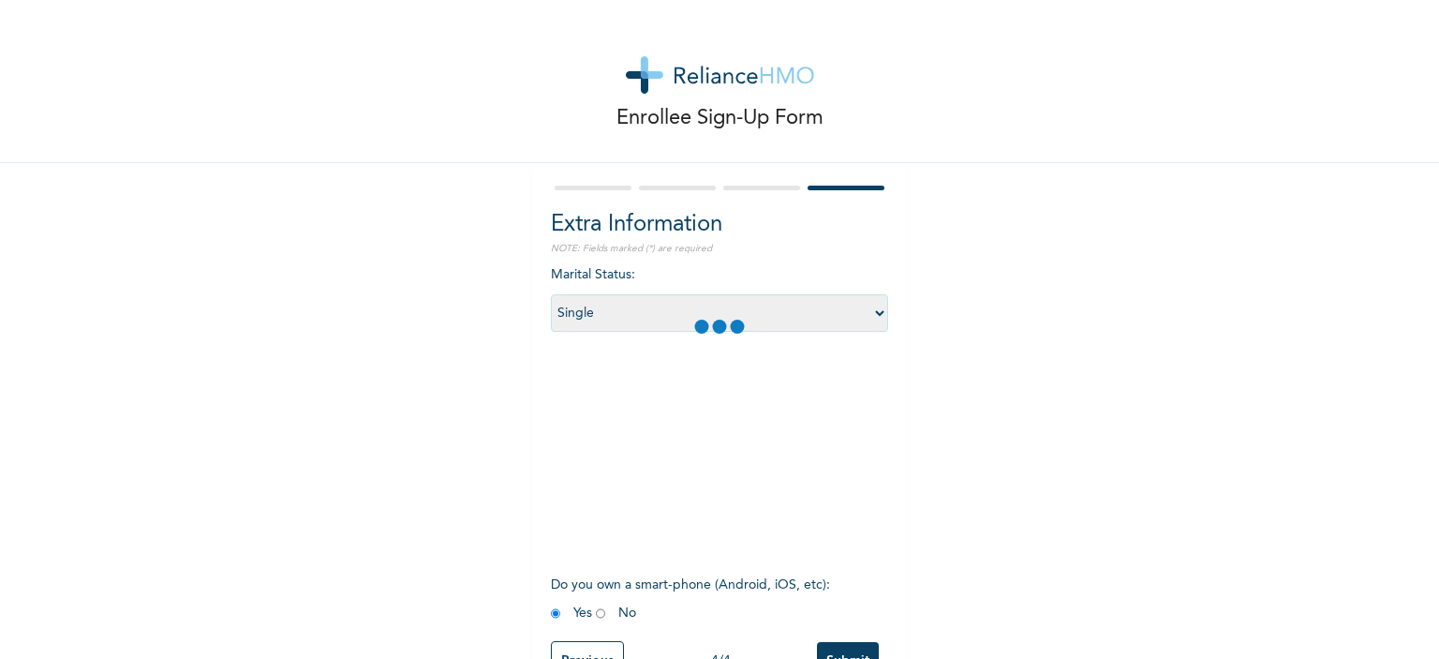
click at [776, 603] on div "Marital Status : Select marital status [DEMOGRAPHIC_DATA] Married [DEMOGRAPHIC_…" at bounding box center [719, 448] width 337 height 366
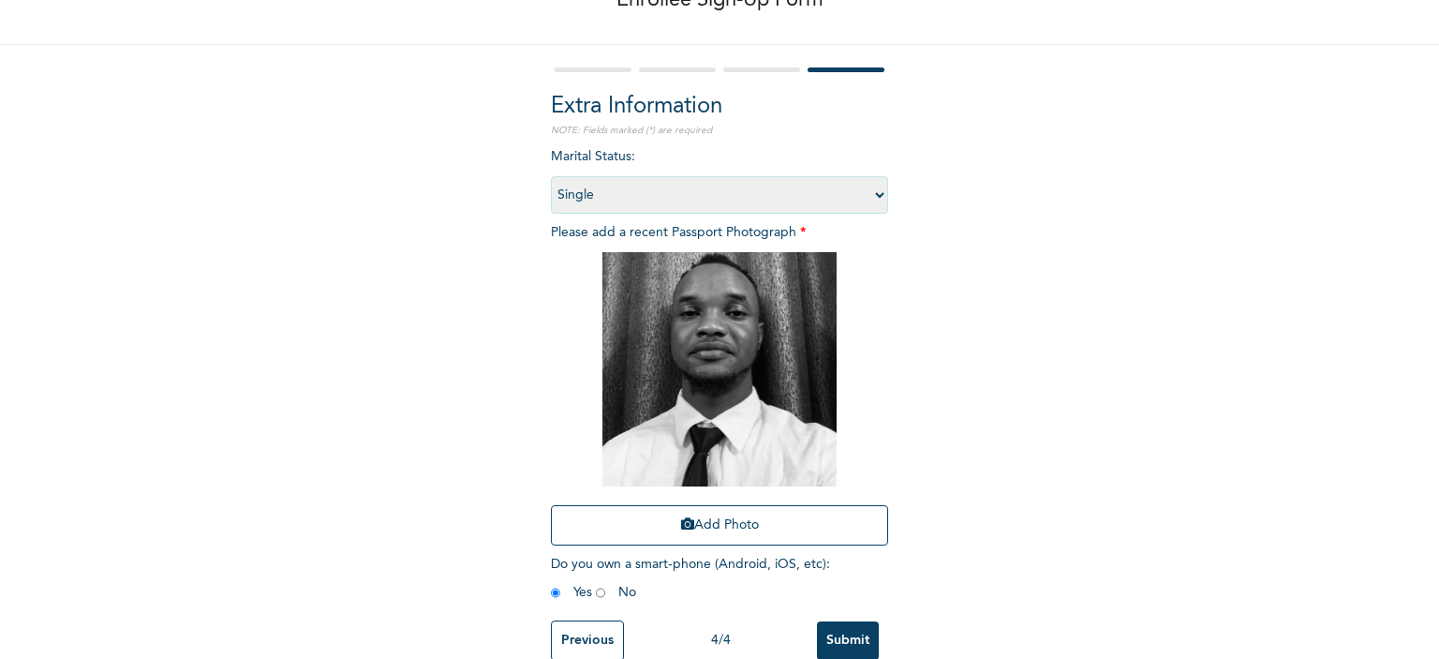
scroll to position [161, 0]
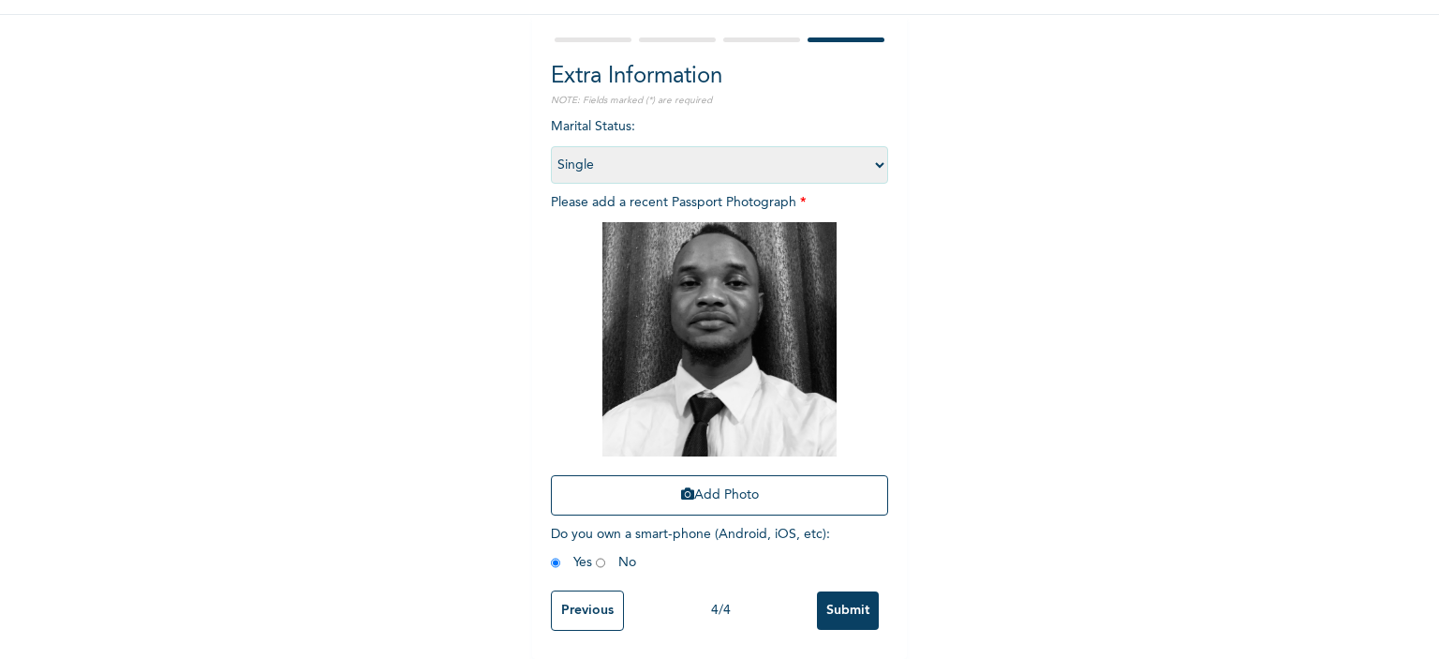
click at [857, 591] on input "Submit" at bounding box center [848, 610] width 62 height 38
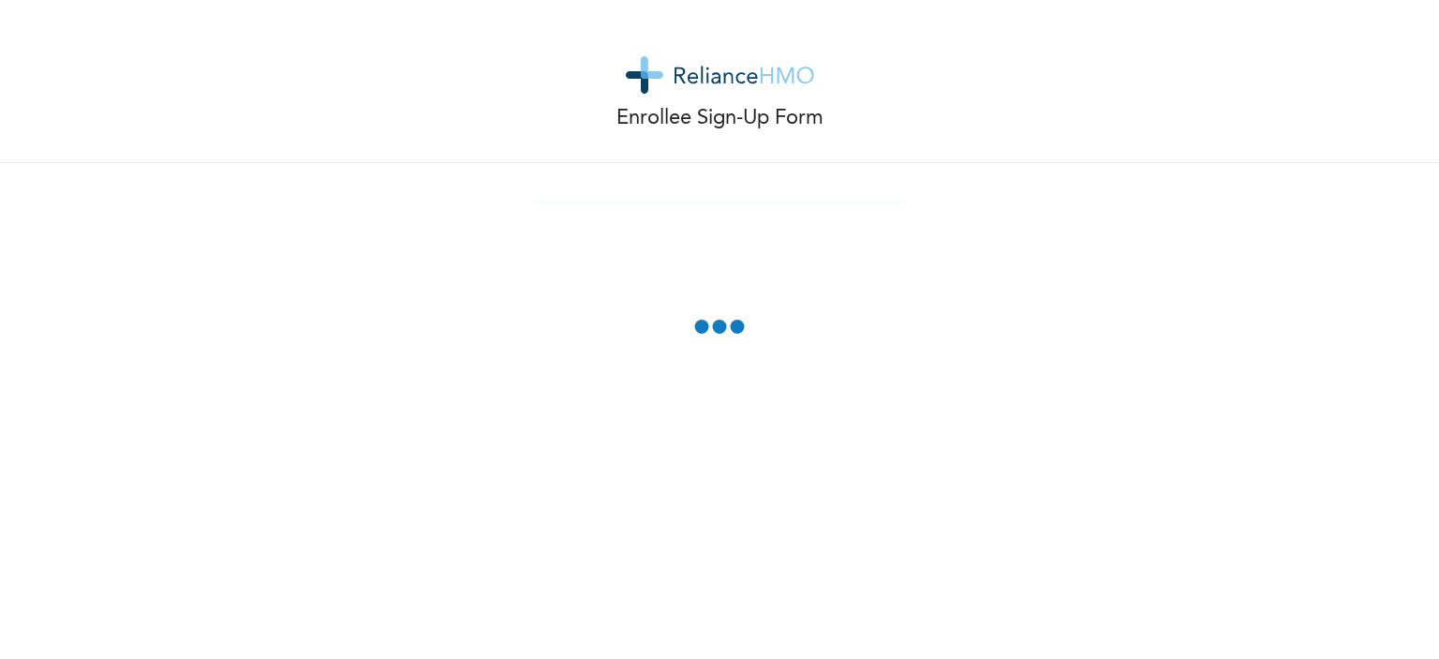
scroll to position [0, 0]
